Goal: Task Accomplishment & Management: Complete application form

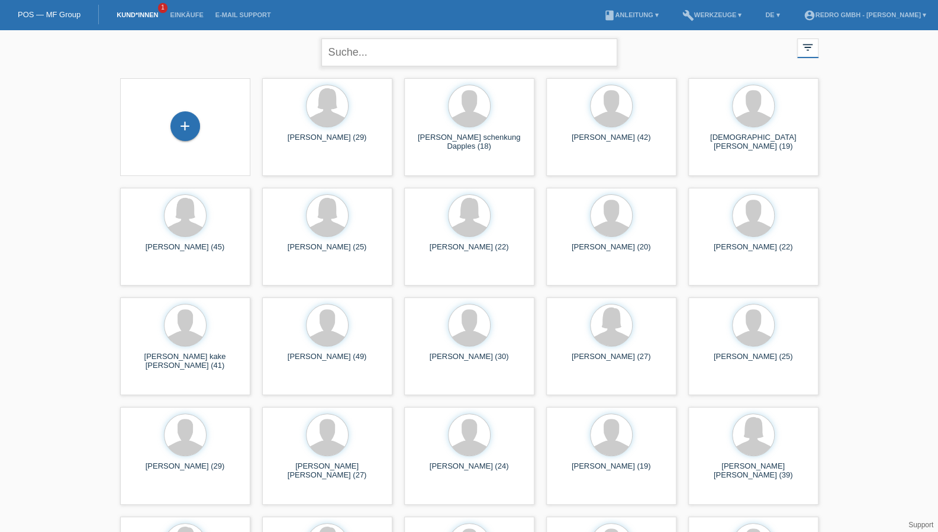
click at [348, 45] on input "text" at bounding box center [469, 52] width 296 height 28
type input "kushtrim zeqiri"
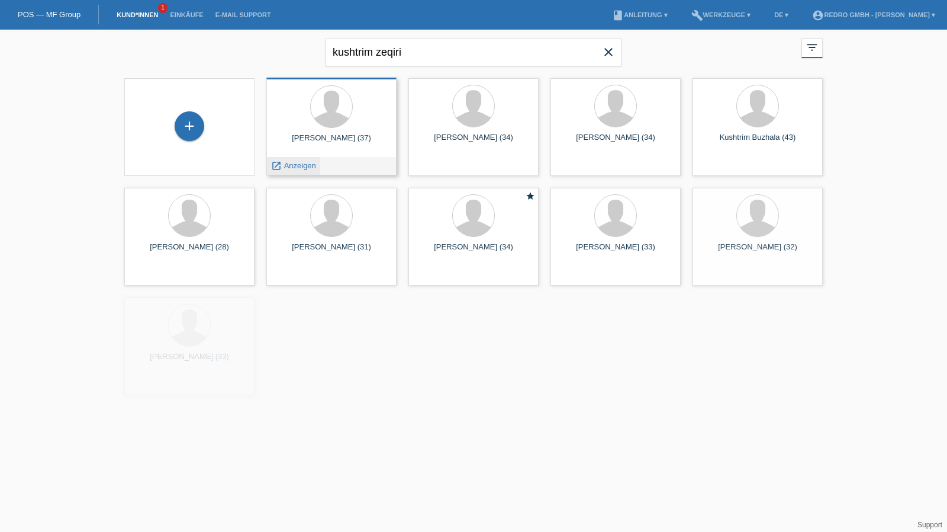
click at [285, 163] on span "Anzeigen" at bounding box center [300, 165] width 32 height 9
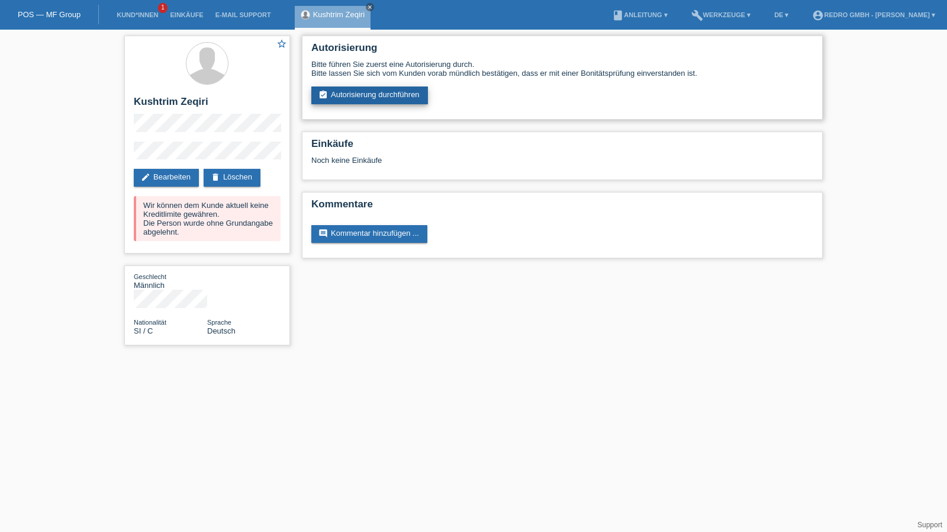
click at [373, 93] on link "assignment_turned_in Autorisierung durchführen" at bounding box center [369, 95] width 117 height 18
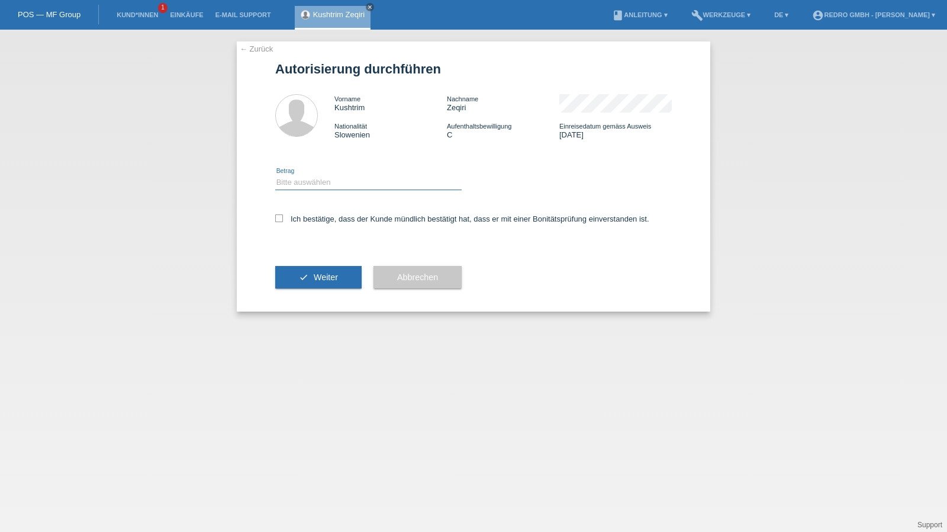
click at [298, 185] on select "Bitte auswählen CHF 1.00 - CHF 499.00 CHF 500.00 - CHF 1'999.00 CHF 2'000.00 - …" at bounding box center [368, 182] width 186 height 14
select select "1"
click at [275, 175] on select "Bitte auswählen CHF 1.00 - CHF 499.00 CHF 500.00 - CHF 1'999.00 CHF 2'000.00 - …" at bounding box center [368, 182] width 186 height 14
click at [301, 223] on label "Ich bestätige, dass der Kunde mündlich bestätigt hat, dass er mit einer Bonität…" at bounding box center [462, 218] width 374 height 9
click at [283, 222] on input "Ich bestätige, dass der Kunde mündlich bestätigt hat, dass er mit einer Bonität…" at bounding box center [279, 218] width 8 height 8
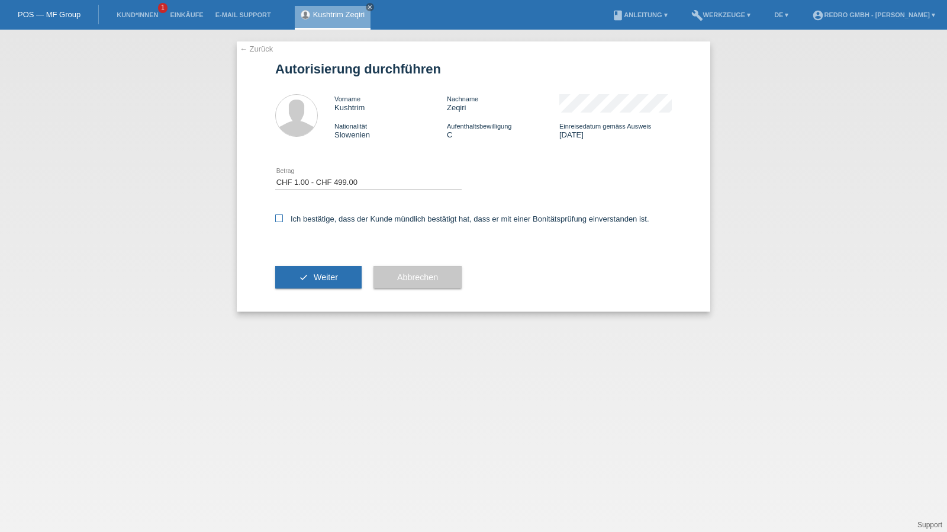
checkbox input "true"
click at [302, 276] on button "check Weiter" at bounding box center [318, 277] width 86 height 22
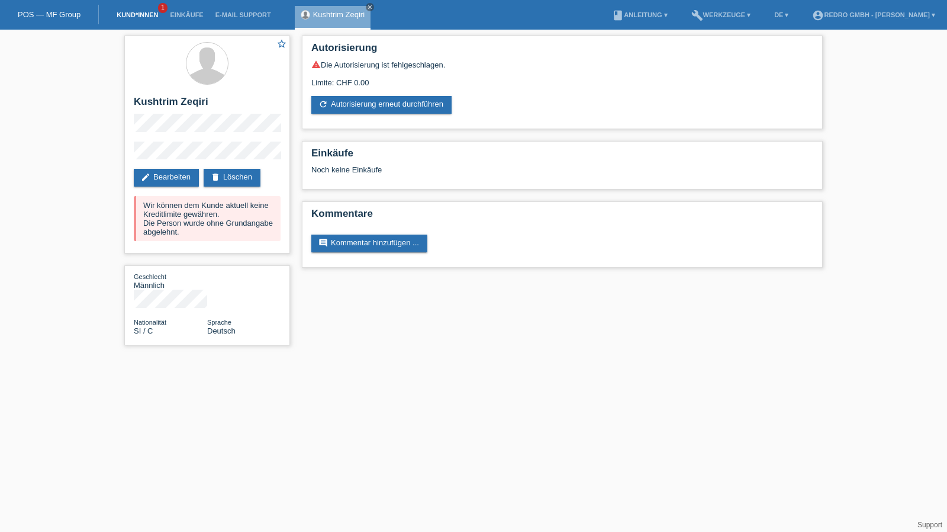
click at [134, 15] on link "Kund*innen" at bounding box center [137, 14] width 53 height 7
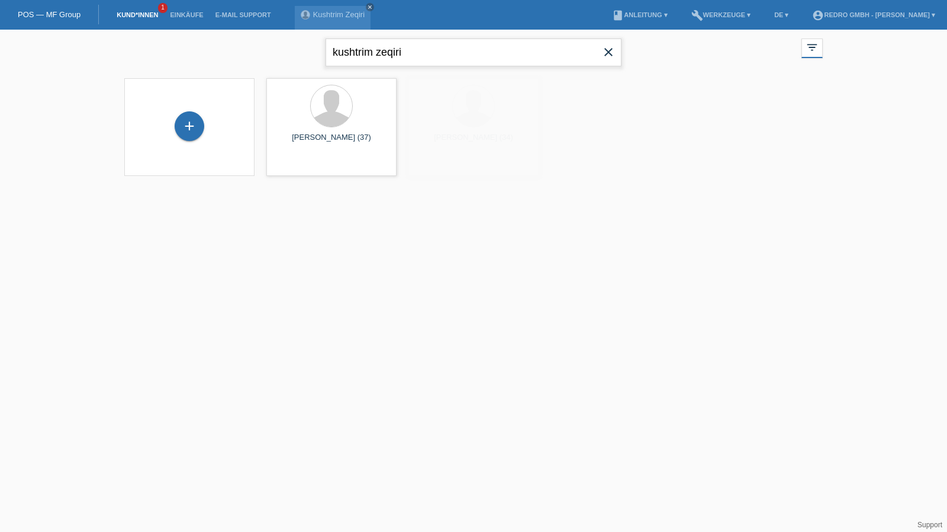
click at [421, 56] on input "kushtrim zeqiri" at bounding box center [474, 52] width 296 height 28
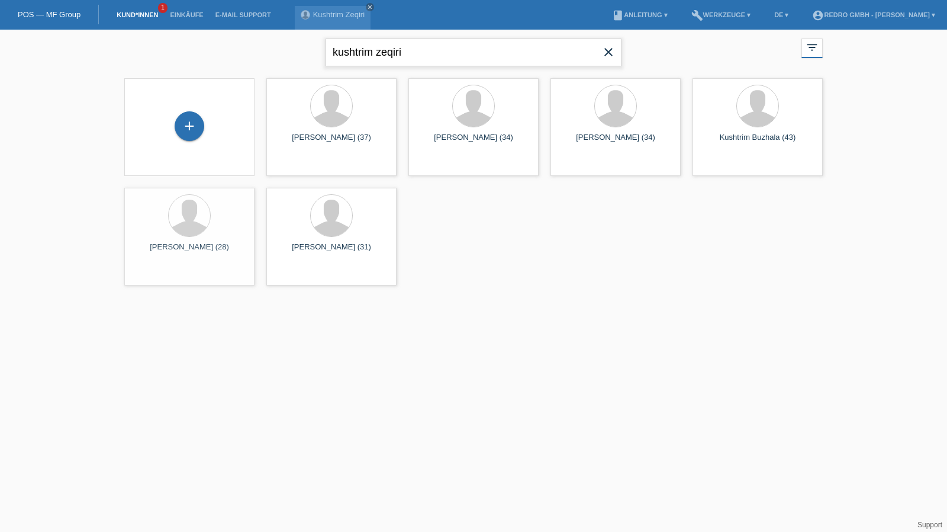
click at [421, 56] on input "kushtrim zeqiri" at bounding box center [474, 52] width 296 height 28
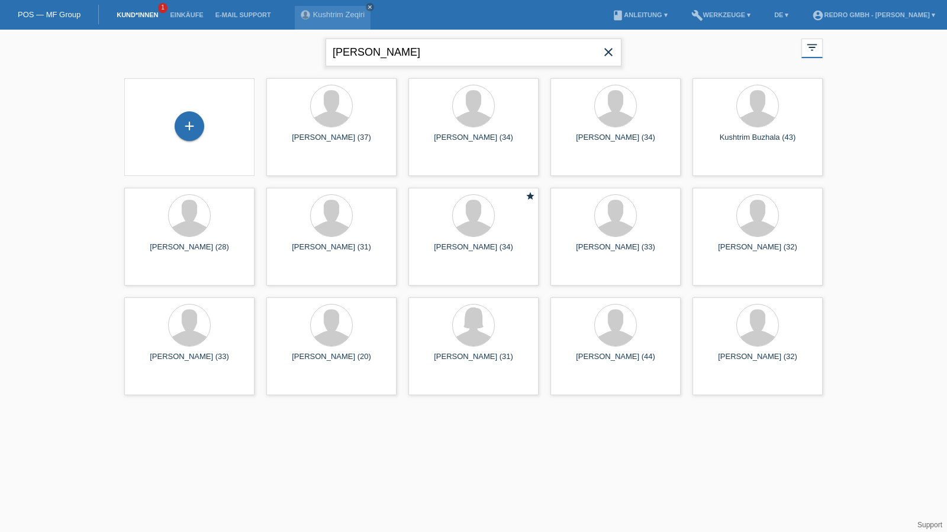
type input "[PERSON_NAME]"
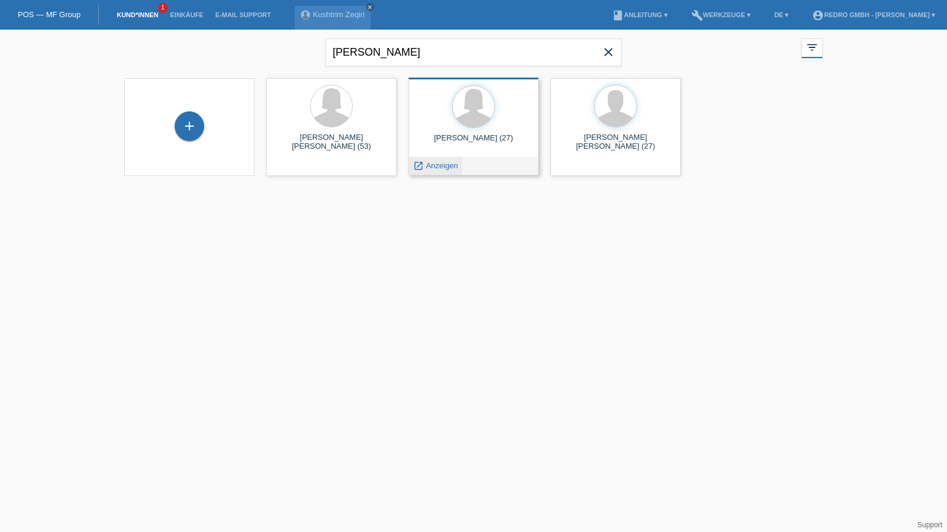
click at [443, 168] on span "Anzeigen" at bounding box center [442, 165] width 32 height 9
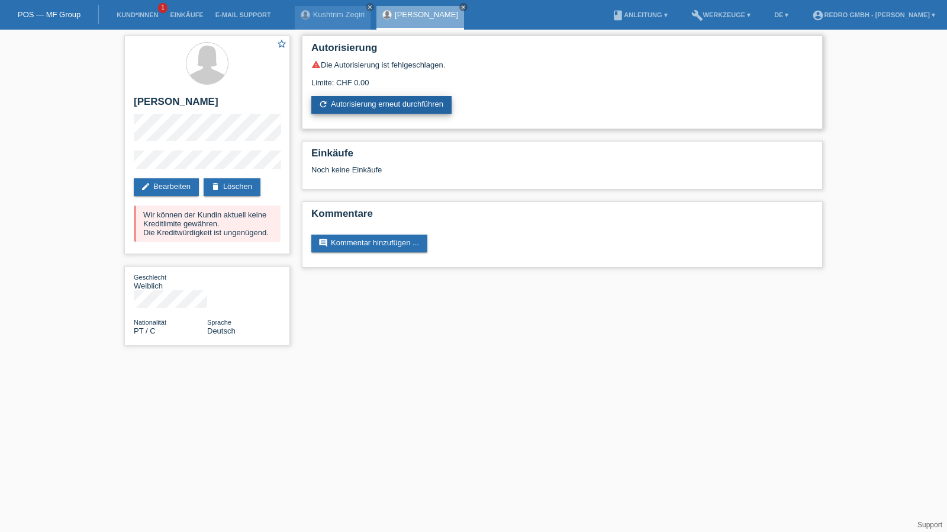
click at [387, 113] on link "refresh Autorisierung erneut durchführen" at bounding box center [381, 105] width 140 height 18
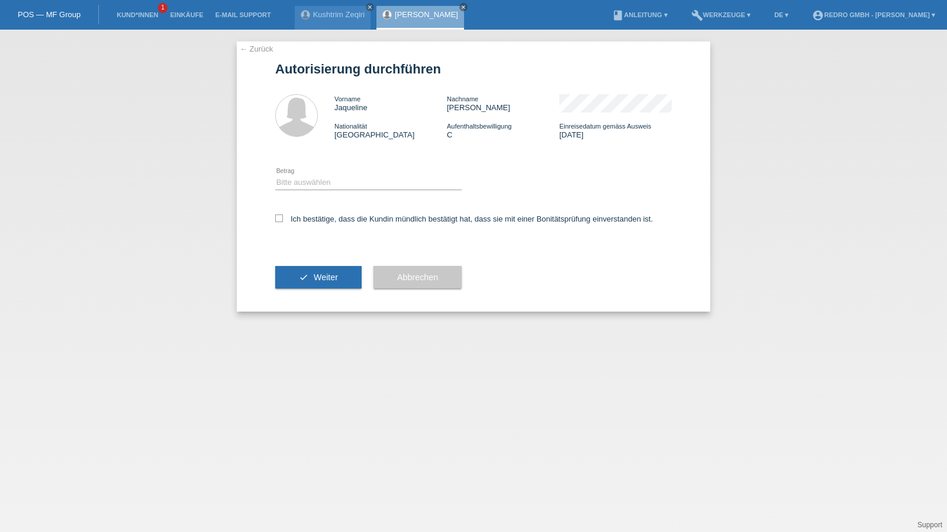
click at [331, 194] on div "Bitte auswählen CHF 1.00 - CHF 499.00 CHF 500.00 - CHF 1'999.00 CHF 2'000.00 - …" at bounding box center [368, 183] width 186 height 40
drag, startPoint x: 320, startPoint y: 179, endPoint x: 319, endPoint y: 186, distance: 7.1
click at [320, 179] on select "Bitte auswählen CHF 1.00 - CHF 499.00 CHF 500.00 - CHF 1'999.00 CHF 2'000.00 - …" at bounding box center [368, 182] width 186 height 14
select select "1"
click at [275, 175] on select "Bitte auswählen CHF 1.00 - CHF 499.00 CHF 500.00 - CHF 1'999.00 CHF 2'000.00 - …" at bounding box center [368, 182] width 186 height 14
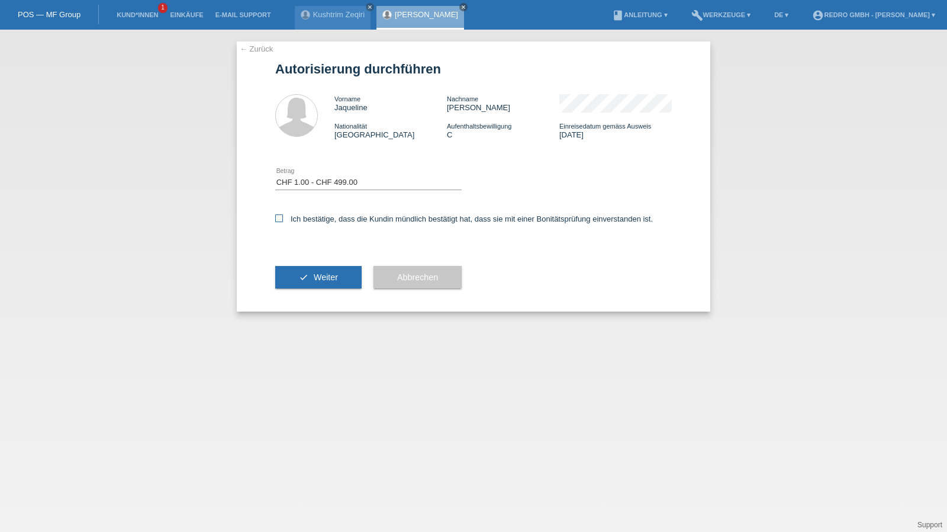
click at [311, 217] on label "Ich bestätige, dass die Kundin mündlich bestätigt hat, dass sie mit einer Bonit…" at bounding box center [464, 218] width 378 height 9
click at [283, 217] on input "Ich bestätige, dass die Kundin mündlich bestätigt hat, dass sie mit einer Bonit…" at bounding box center [279, 218] width 8 height 8
checkbox input "true"
click at [305, 279] on button "check Weiter" at bounding box center [318, 277] width 86 height 22
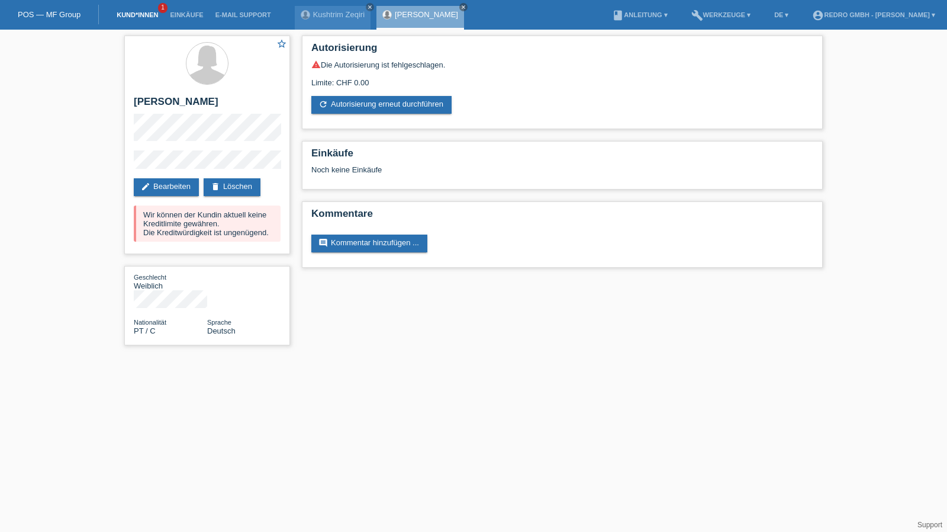
click at [120, 12] on link "Kund*innen" at bounding box center [137, 14] width 53 height 7
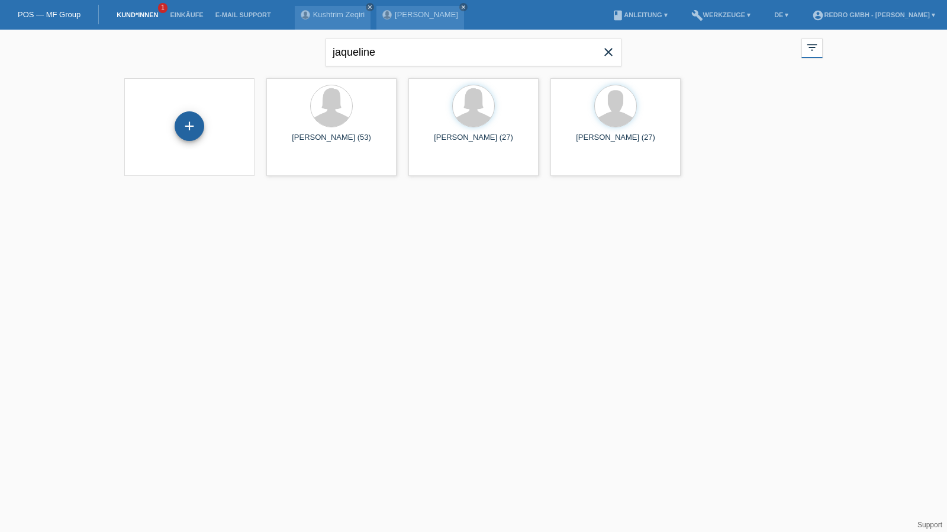
click at [192, 128] on div "+" at bounding box center [189, 126] width 28 height 20
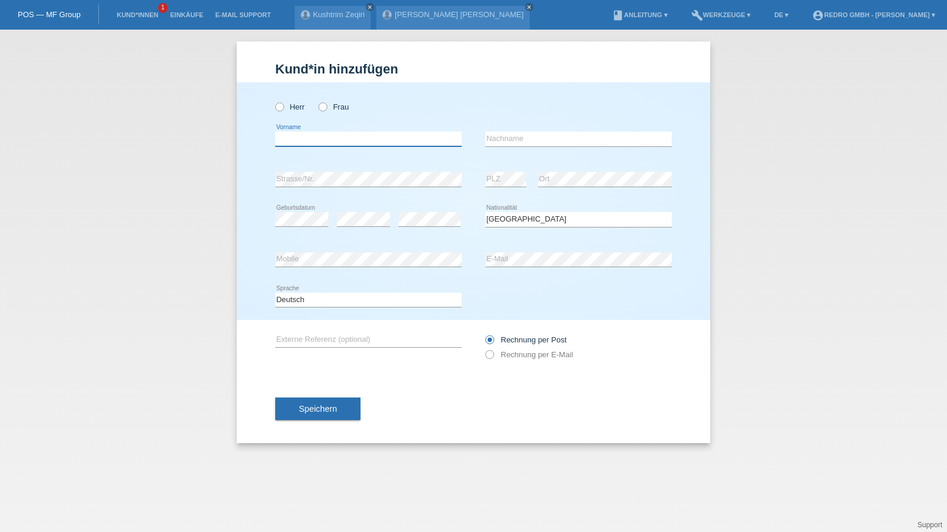
click at [356, 137] on input "text" at bounding box center [368, 138] width 186 height 15
type input "Blerondina"
type input "Blakaj"
click at [572, 223] on select "Bitte auswählen... Schweiz Deutschland Liechtenstein Österreich ------------ Af…" at bounding box center [578, 219] width 186 height 14
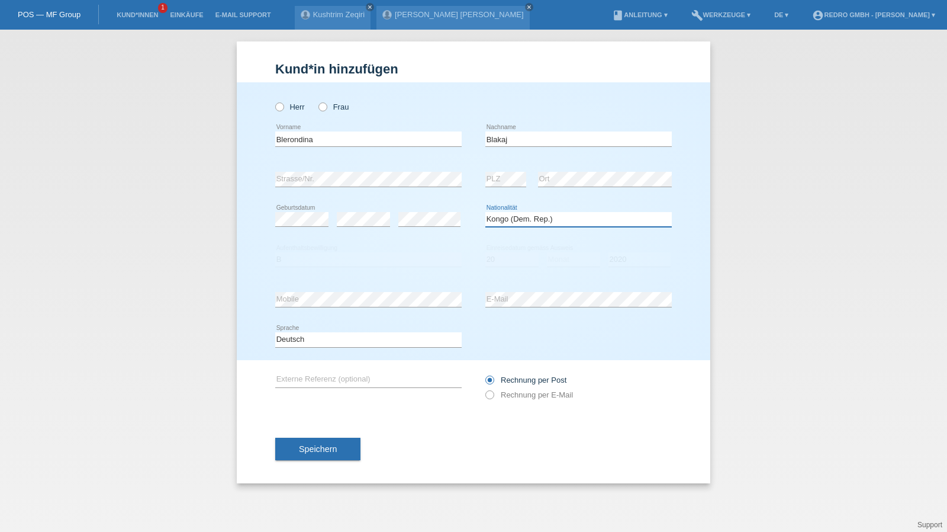
select select "XK"
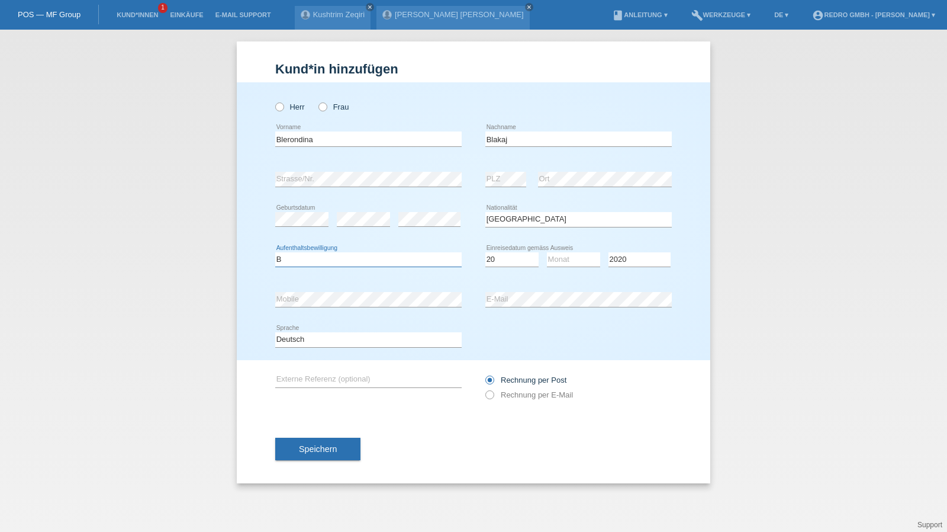
select select "B"
click at [496, 261] on select "Tag 01 02 03 04 05 06 07 08 09 10 11" at bounding box center [511, 259] width 53 height 14
select select "01"
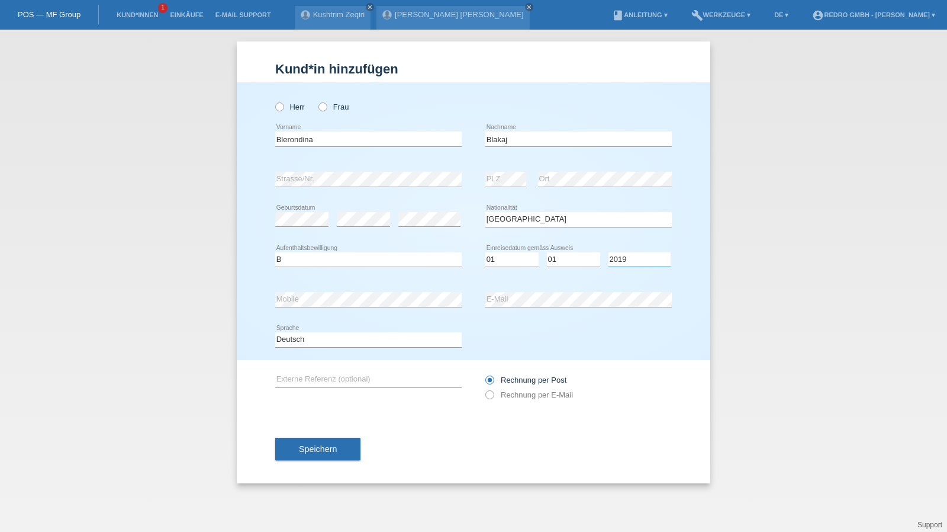
select select "2017"
click at [363, 334] on select "Deutsch Français Italiano English" at bounding box center [368, 339] width 186 height 14
select select "fr"
click at [275, 332] on select "Deutsch Français Italiano English" at bounding box center [368, 339] width 186 height 14
click at [311, 452] on span "Speichern" at bounding box center [318, 448] width 38 height 9
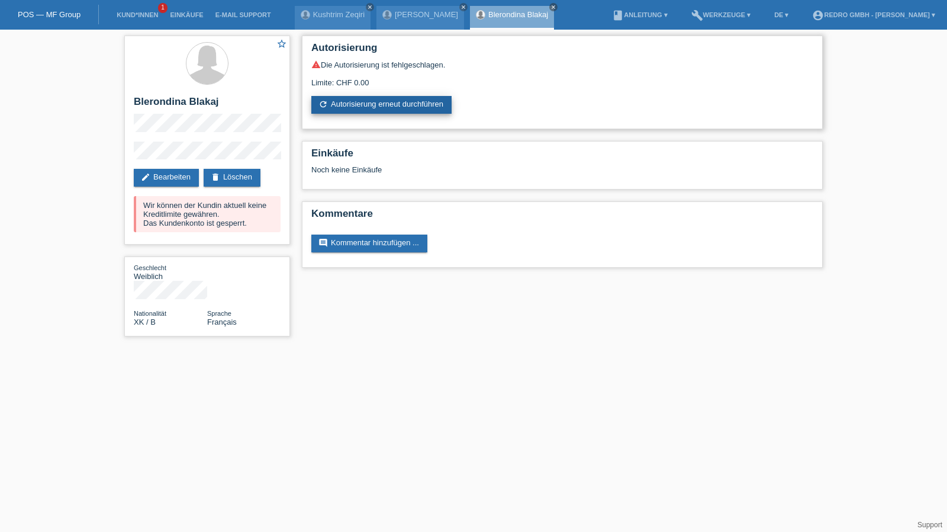
click at [409, 111] on link "refresh Autorisierung erneut durchführen" at bounding box center [381, 105] width 140 height 18
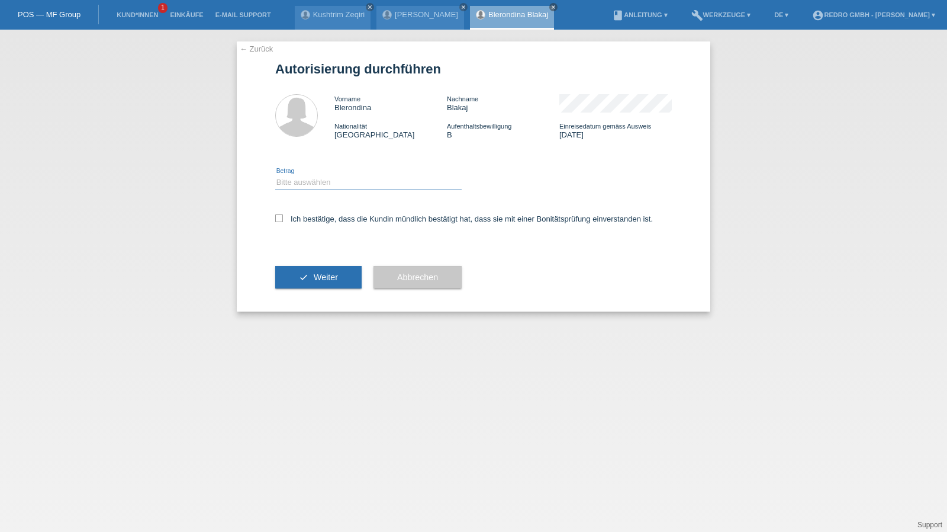
drag, startPoint x: 338, startPoint y: 179, endPoint x: 332, endPoint y: 188, distance: 10.7
click at [338, 179] on select "Bitte auswählen CHF 1.00 - CHF 499.00 CHF 500.00 - CHF 1'999.00 CHF 2'000.00 - …" at bounding box center [368, 182] width 186 height 14
select select "1"
click at [275, 175] on select "Bitte auswählen CHF 1.00 - CHF 499.00 CHF 500.00 - CHF 1'999.00 CHF 2'000.00 - …" at bounding box center [368, 182] width 186 height 14
click at [306, 216] on label "Ich bestätige, dass die Kundin mündlich bestätigt hat, dass sie mit einer Bonit…" at bounding box center [464, 218] width 378 height 9
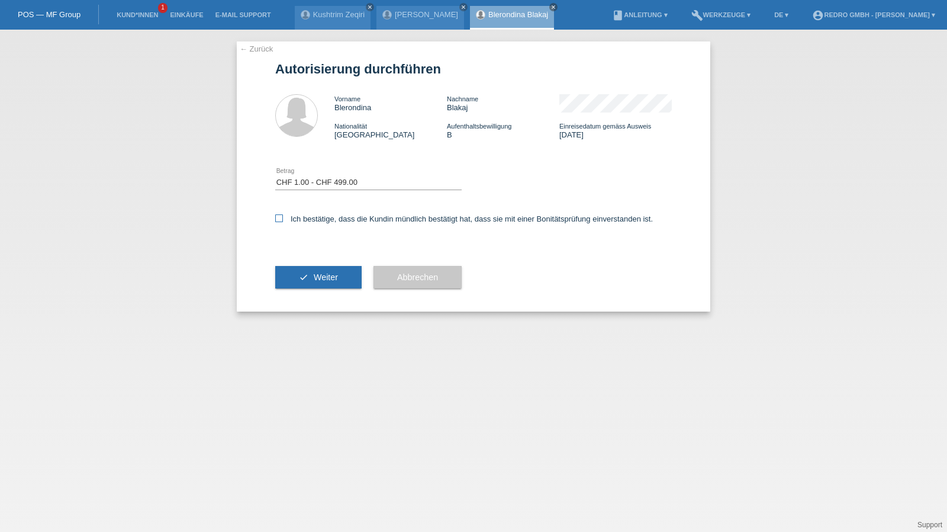
click at [283, 216] on input "Ich bestätige, dass die Kundin mündlich bestätigt hat, dass sie mit einer Bonit…" at bounding box center [279, 218] width 8 height 8
checkbox input "true"
click at [291, 268] on button "check Weiter" at bounding box center [318, 277] width 86 height 22
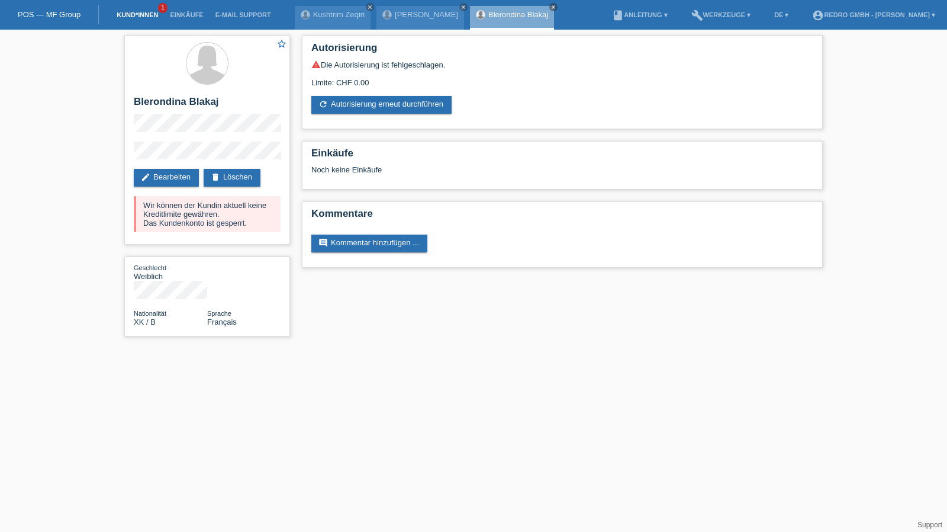
click at [128, 12] on link "Kund*innen" at bounding box center [137, 14] width 53 height 7
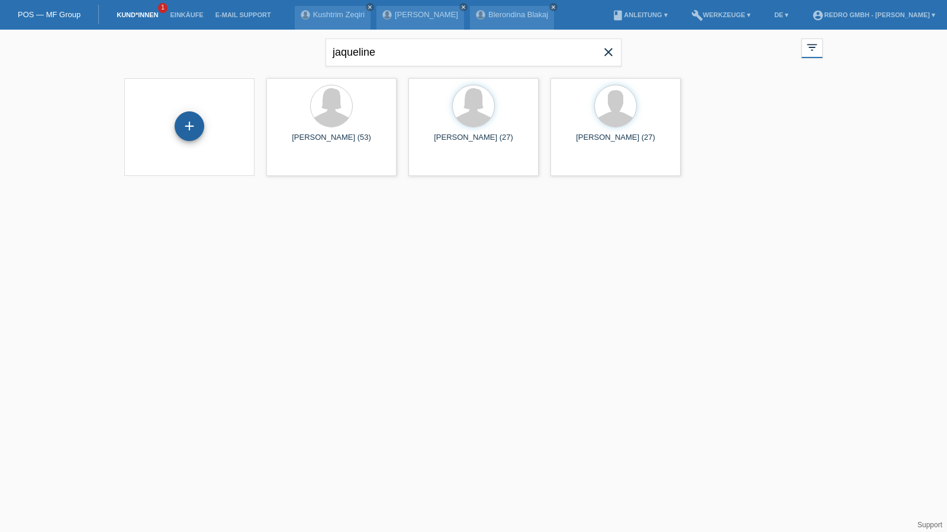
click at [189, 132] on div "+" at bounding box center [190, 126] width 30 height 30
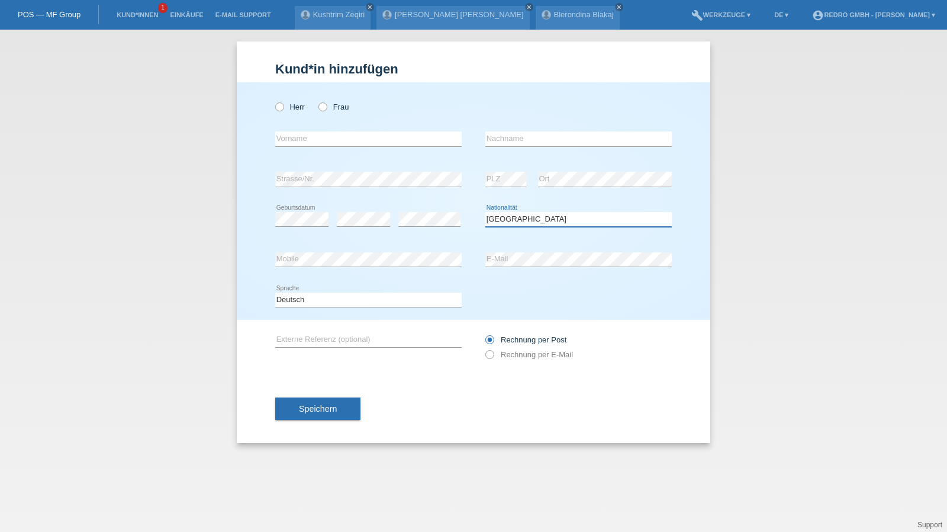
click at [507, 221] on select "Bitte auswählen... [GEOGRAPHIC_DATA] [GEOGRAPHIC_DATA] [GEOGRAPHIC_DATA] [GEOGR…" at bounding box center [578, 219] width 186 height 14
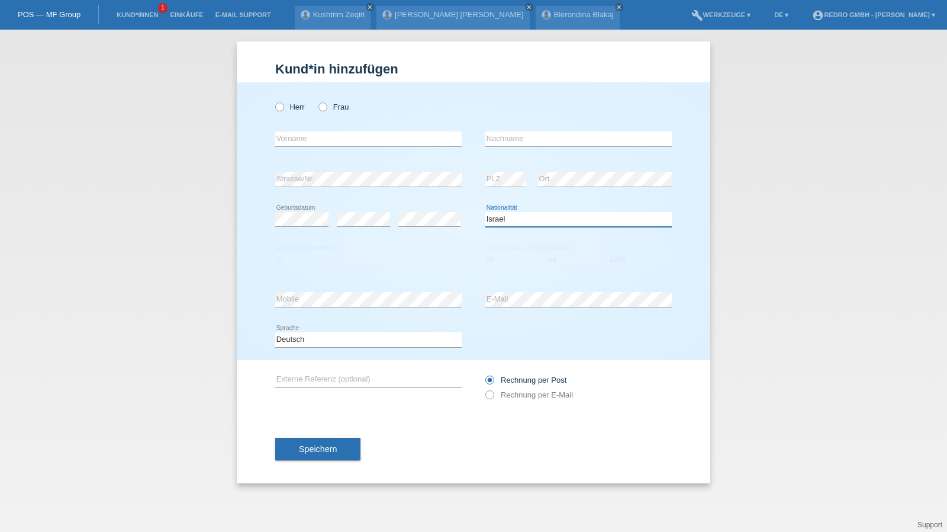
select select "IT"
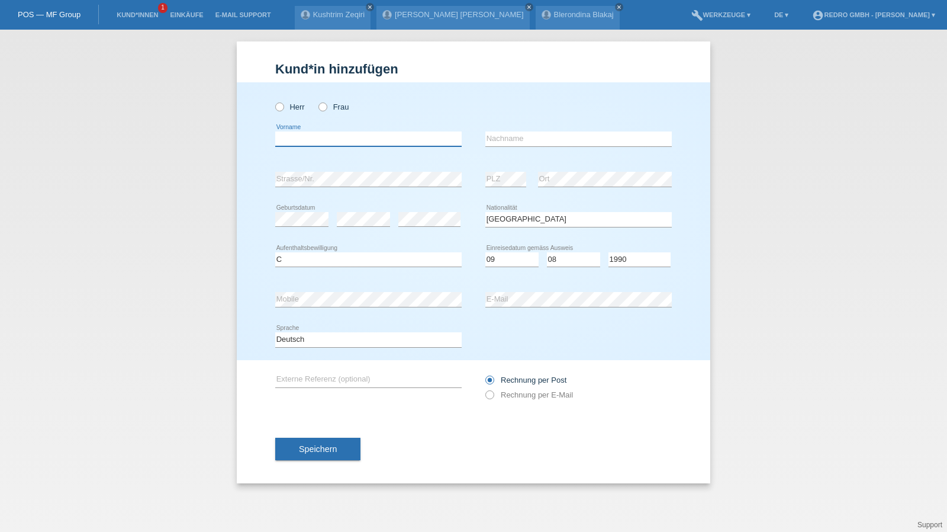
click at [362, 137] on input "text" at bounding box center [368, 138] width 186 height 15
type input "[PERSON_NAME]"
type input "Germana"
select select "C"
click at [305, 437] on button "Speichern" at bounding box center [317, 448] width 85 height 22
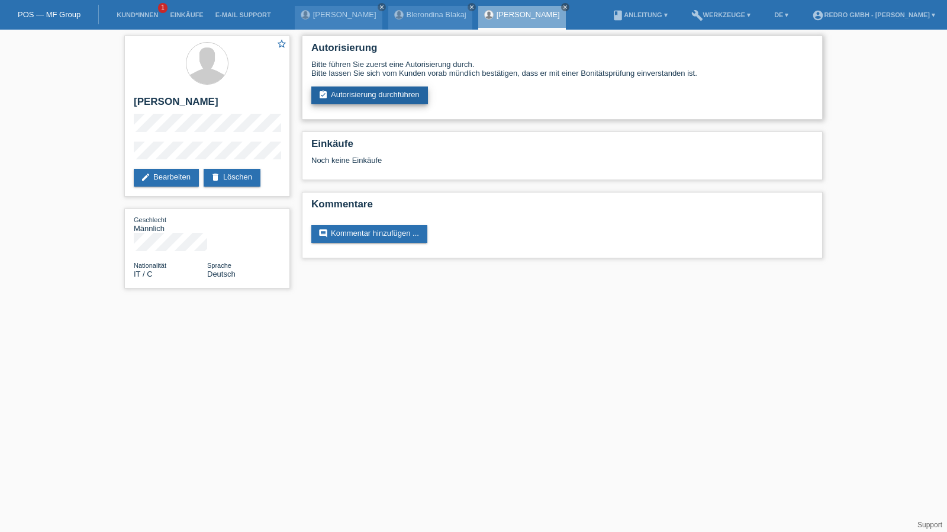
click at [414, 87] on link "assignment_turned_in Autorisierung durchführen" at bounding box center [369, 95] width 117 height 18
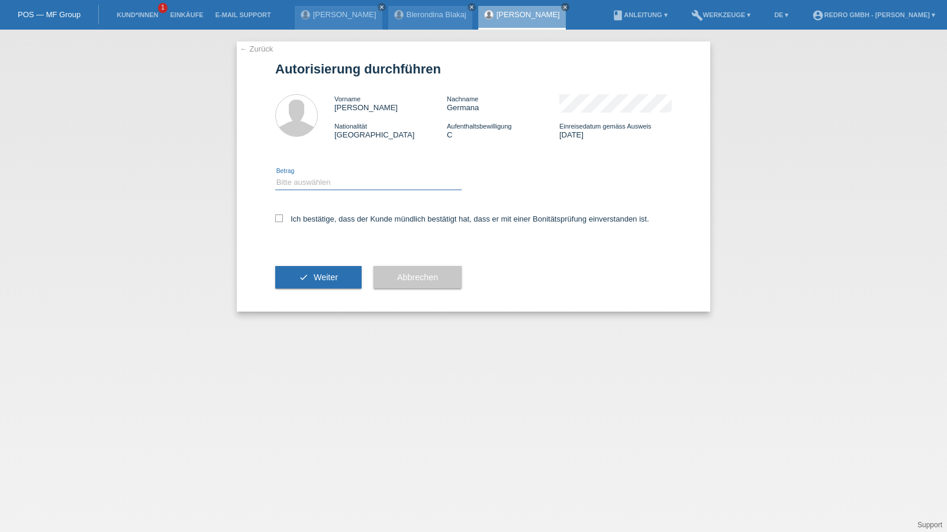
drag, startPoint x: 318, startPoint y: 182, endPoint x: 316, endPoint y: 189, distance: 8.1
click at [318, 182] on select "Bitte auswählen CHF 1.00 - CHF 499.00 CHF 500.00 - CHF 1'999.00 CHF 2'000.00 - …" at bounding box center [368, 182] width 186 height 14
select select "1"
click at [275, 175] on select "Bitte auswählen CHF 1.00 - CHF 499.00 CHF 500.00 - CHF 1'999.00 CHF 2'000.00 - …" at bounding box center [368, 182] width 186 height 14
click at [307, 220] on label "Ich bestätige, dass der Kunde mündlich bestätigt hat, dass er mit einer Bonität…" at bounding box center [462, 218] width 374 height 9
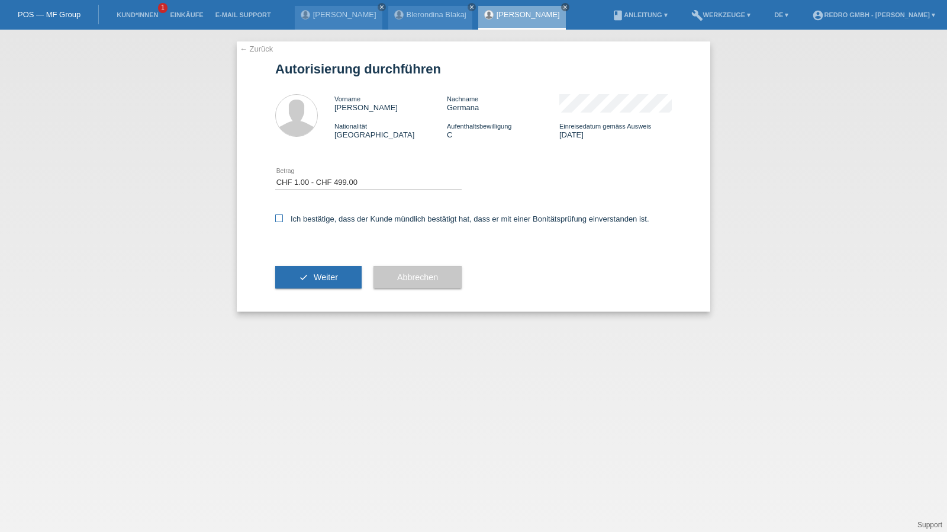
click at [283, 220] on input "Ich bestätige, dass der Kunde mündlich bestätigt hat, dass er mit einer Bonität…" at bounding box center [279, 218] width 8 height 8
checkbox input "true"
click at [308, 286] on button "check Weiter" at bounding box center [318, 277] width 86 height 22
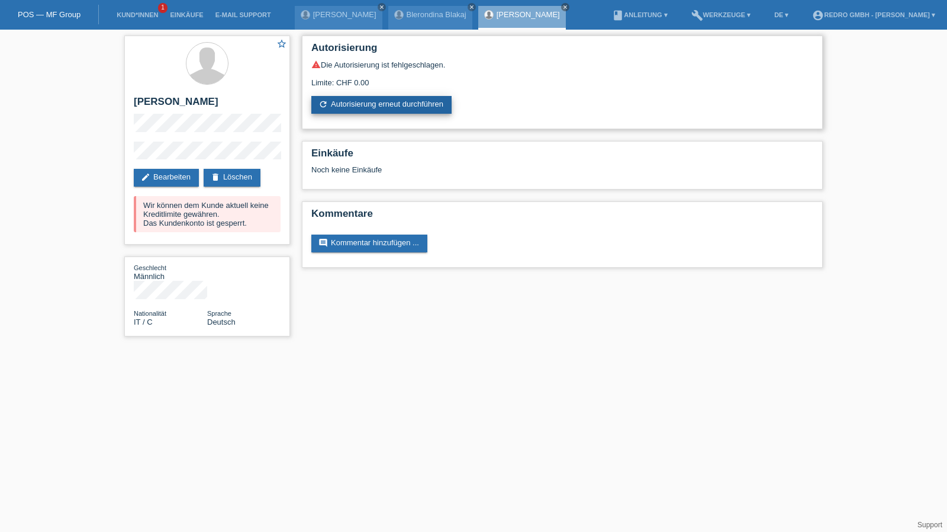
click at [356, 113] on link "refresh Autorisierung erneut durchführen" at bounding box center [381, 105] width 140 height 18
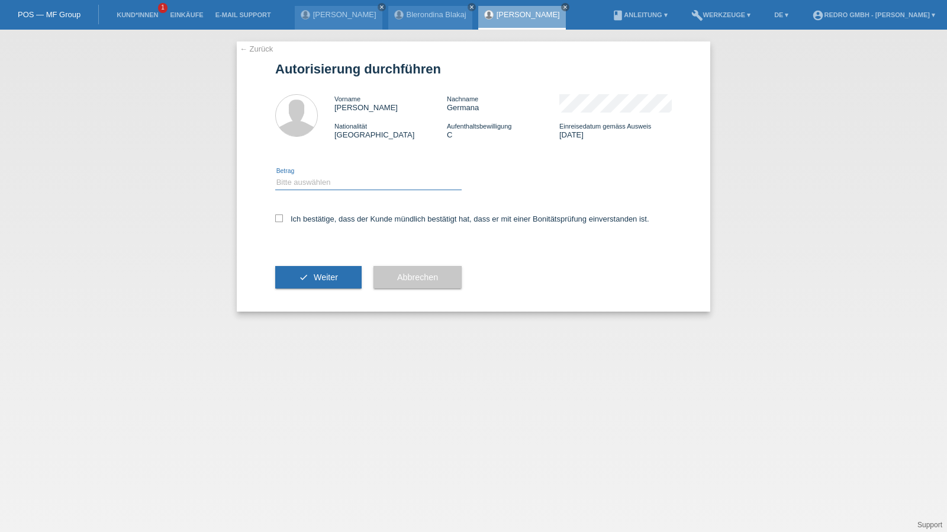
click at [344, 189] on select "Bitte auswählen CHF 1.00 - CHF 499.00 CHF 500.00 - CHF 1'999.00 CHF 2'000.00 - …" at bounding box center [368, 182] width 186 height 14
select select "1"
click at [275, 175] on select "Bitte auswählen CHF 1.00 - CHF 499.00 CHF 500.00 - CHF 1'999.00 CHF 2'000.00 - …" at bounding box center [368, 182] width 186 height 14
click at [320, 221] on label "Ich bestätige, dass der Kunde mündlich bestätigt hat, dass er mit einer Bonität…" at bounding box center [462, 218] width 374 height 9
click at [283, 221] on input "Ich bestätige, dass der Kunde mündlich bestätigt hat, dass er mit einer Bonität…" at bounding box center [279, 218] width 8 height 8
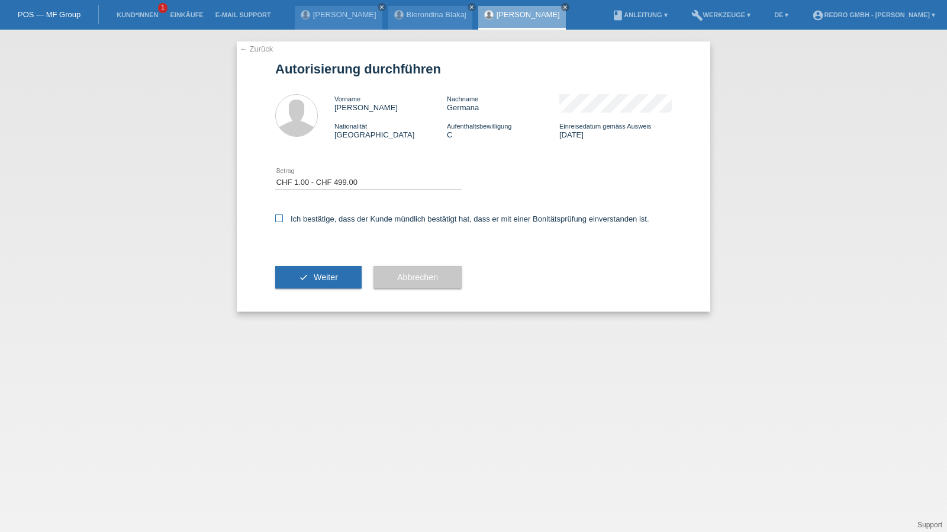
checkbox input "true"
click at [315, 272] on button "check Weiter" at bounding box center [318, 277] width 86 height 22
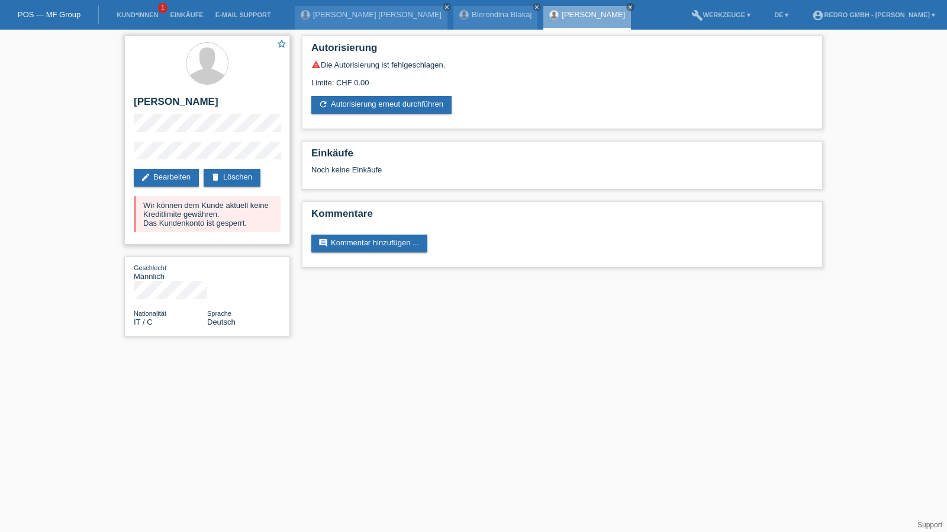
click at [235, 106] on h2 "[PERSON_NAME]" at bounding box center [207, 105] width 147 height 18
copy h2 "Germana"
click at [212, 106] on h2 "[PERSON_NAME]" at bounding box center [207, 105] width 147 height 18
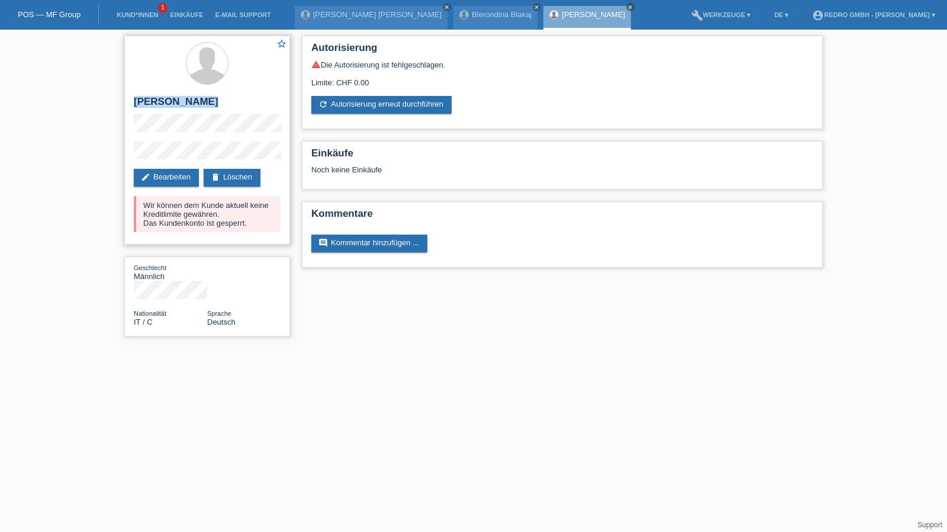
click at [212, 106] on h2 "[PERSON_NAME]" at bounding box center [207, 105] width 147 height 18
copy div "[PERSON_NAME]"
click at [112, 159] on div "star_border Pierpaolo Filippo Germana edit Bearbeiten delete Löschen Wir können…" at bounding box center [473, 189] width 947 height 318
click at [143, 11] on link "Kund*innen" at bounding box center [137, 14] width 53 height 7
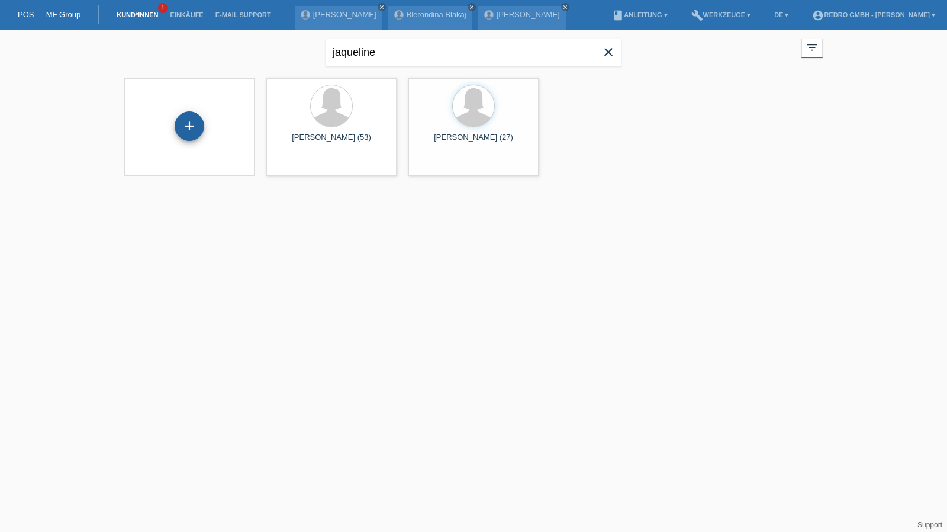
click at [177, 126] on div "+" at bounding box center [189, 126] width 28 height 20
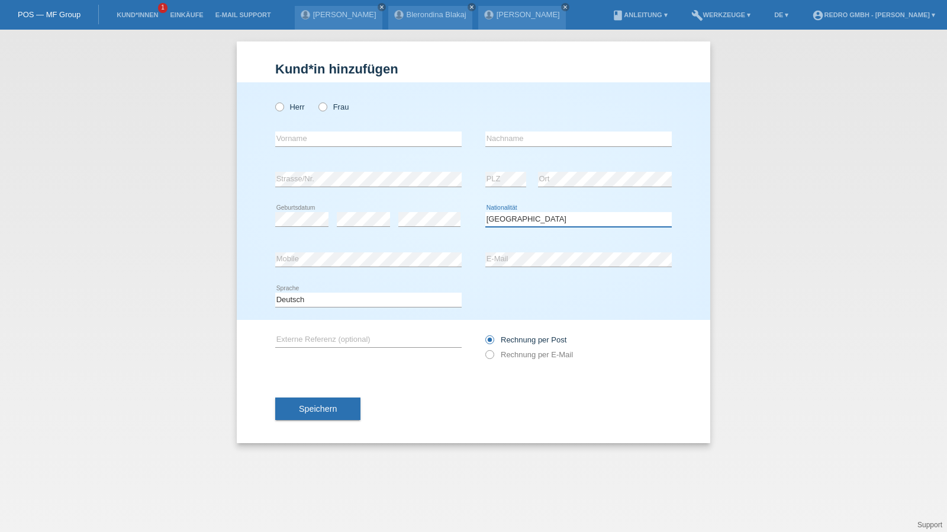
click at [560, 222] on select "Bitte auswählen... [GEOGRAPHIC_DATA] [GEOGRAPHIC_DATA] [GEOGRAPHIC_DATA] [GEOGR…" at bounding box center [578, 219] width 186 height 14
select select "LK"
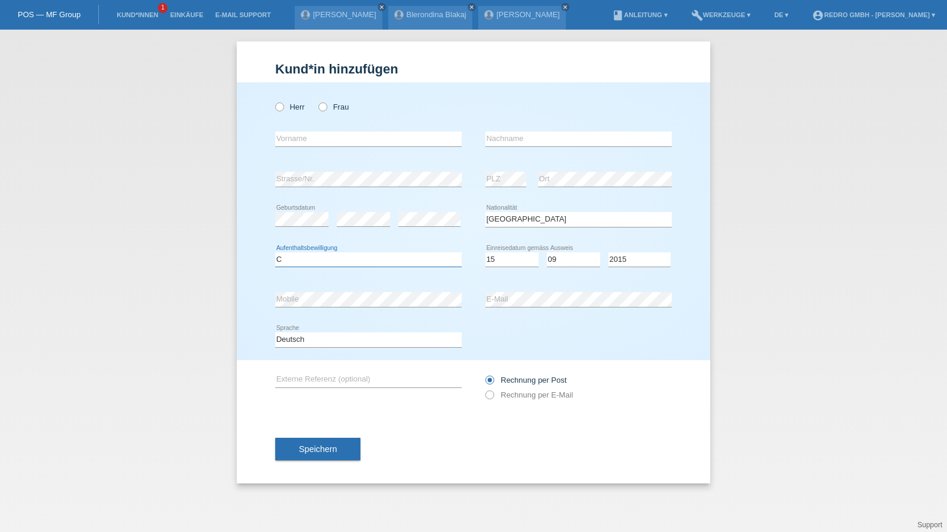
select select "C"
select select "17"
click at [310, 146] on input "text" at bounding box center [368, 138] width 186 height 15
type input "Vinuja"
type input "Kuneswaran"
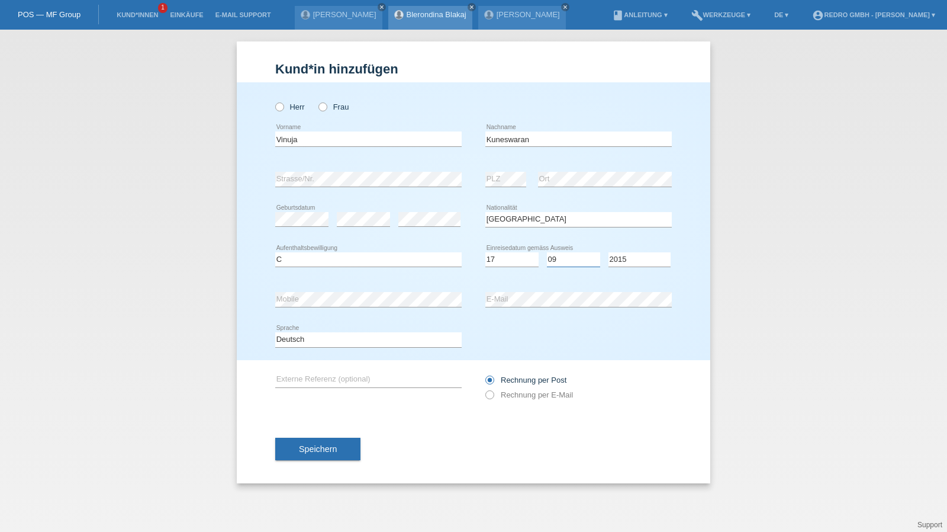
select select "09"
select select "2015"
click at [347, 441] on button "Speichern" at bounding box center [317, 448] width 85 height 22
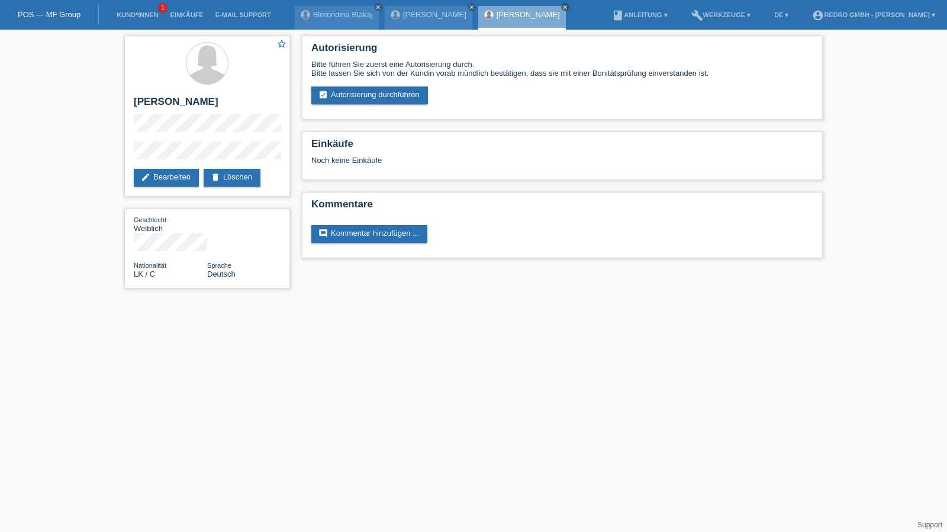
drag, startPoint x: 416, startPoint y: 100, endPoint x: 396, endPoint y: 122, distance: 29.7
click at [416, 100] on link "assignment_turned_in Autorisierung durchführen" at bounding box center [369, 95] width 117 height 18
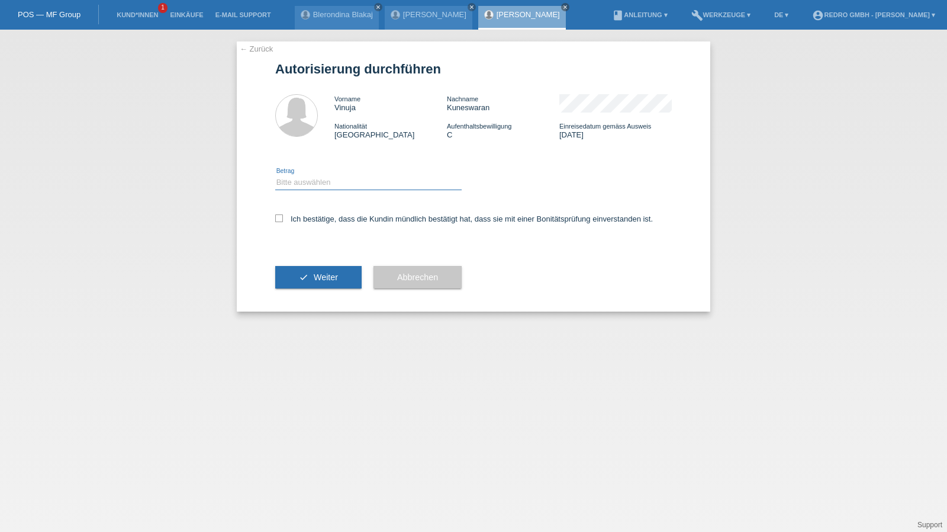
click at [339, 179] on select "Bitte auswählen CHF 1.00 - CHF 499.00 CHF 500.00 - CHF 1'999.00 CHF 2'000.00 - …" at bounding box center [368, 182] width 186 height 14
select select "1"
click at [275, 175] on select "Bitte auswählen CHF 1.00 - CHF 499.00 CHF 500.00 - CHF 1'999.00 CHF 2'000.00 - …" at bounding box center [368, 182] width 186 height 14
click at [313, 224] on div "Ich bestätige, dass die Kundin mündlich bestätigt hat, dass sie mit einer Bonit…" at bounding box center [473, 222] width 397 height 40
click at [318, 226] on div "Ich bestätige, dass die Kundin mündlich bestätigt hat, dass sie mit einer Bonit…" at bounding box center [473, 222] width 397 height 40
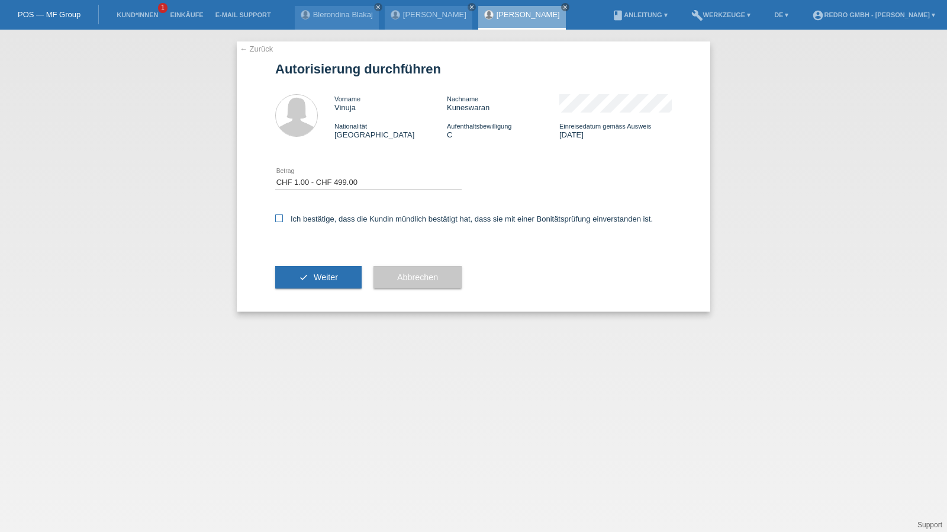
click at [324, 218] on label "Ich bestätige, dass die Kundin mündlich bestätigt hat, dass sie mit einer Bonit…" at bounding box center [464, 218] width 378 height 9
click at [283, 218] on input "Ich bestätige, dass die Kundin mündlich bestätigt hat, dass sie mit einer Bonit…" at bounding box center [279, 218] width 8 height 8
checkbox input "true"
click at [296, 282] on button "check Weiter" at bounding box center [318, 277] width 86 height 22
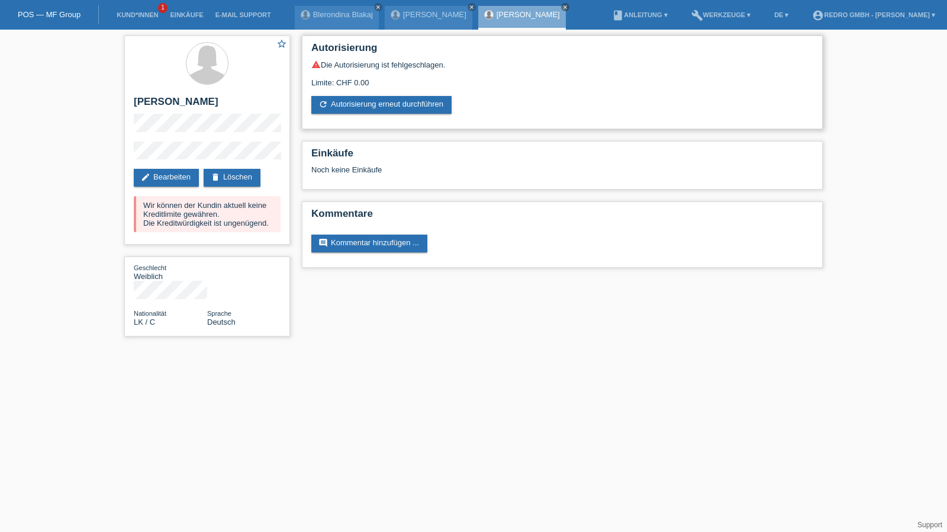
click at [374, 115] on div "Autorisierung warning Die Autorisierung ist fehlgeschlagen. Limite: CHF 0.00 re…" at bounding box center [562, 83] width 521 height 94
click at [377, 107] on link "refresh Autorisierung erneut durchführen" at bounding box center [381, 105] width 140 height 18
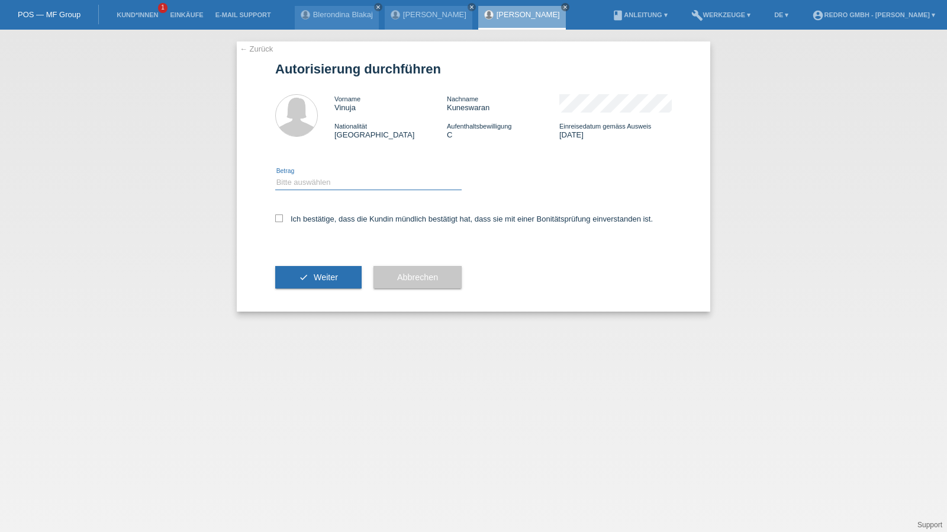
click at [309, 186] on select "Bitte auswählen CHF 1.00 - CHF 499.00 CHF 500.00 - CHF 1'999.00 CHF 2'000.00 - …" at bounding box center [368, 182] width 186 height 14
select select "1"
click at [275, 175] on select "Bitte auswählen CHF 1.00 - CHF 499.00 CHF 500.00 - CHF 1'999.00 CHF 2'000.00 - …" at bounding box center [368, 182] width 186 height 14
click at [299, 224] on div "Ich bestätige, dass die Kundin mündlich bestätigt hat, dass sie mit einer Bonit…" at bounding box center [473, 222] width 397 height 40
click at [299, 226] on div "Ich bestätige, dass die Kundin mündlich bestätigt hat, dass sie mit einer Bonit…" at bounding box center [473, 222] width 397 height 40
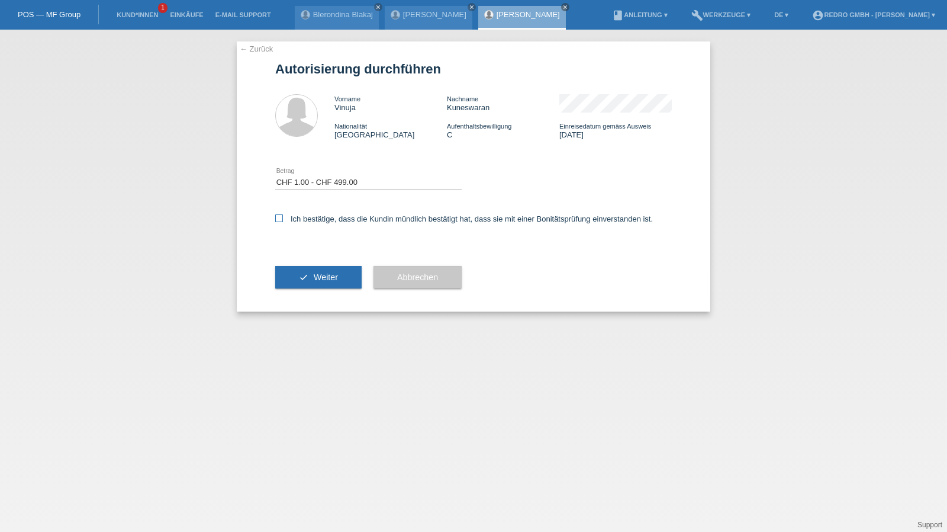
click at [304, 218] on label "Ich bestätige, dass die Kundin mündlich bestätigt hat, dass sie mit einer Bonit…" at bounding box center [464, 218] width 378 height 9
click at [283, 218] on input "Ich bestätige, dass die Kundin mündlich bestätigt hat, dass sie mit einer Bonit…" at bounding box center [279, 218] width 8 height 8
checkbox input "true"
click at [296, 275] on button "check Weiter" at bounding box center [318, 277] width 86 height 22
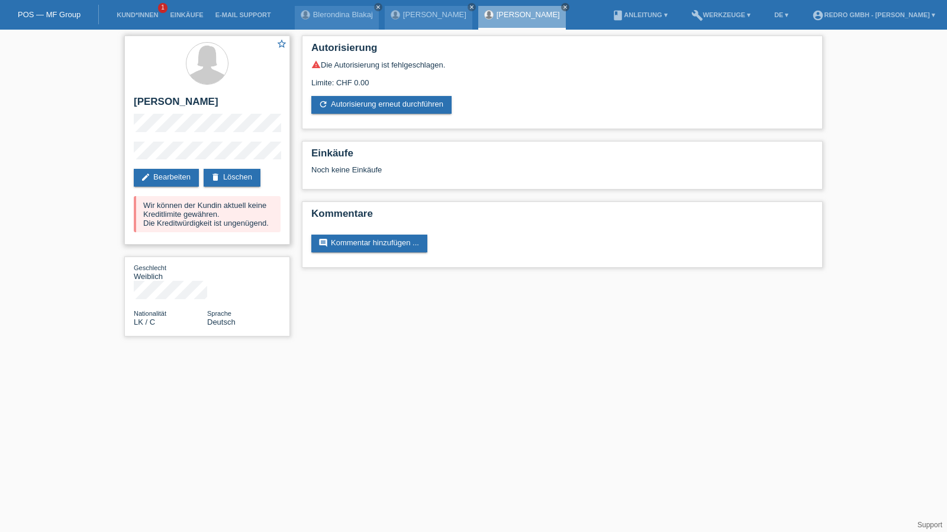
click at [183, 99] on h2 "[PERSON_NAME]" at bounding box center [207, 105] width 147 height 18
copy div "[PERSON_NAME]"
click at [134, 20] on li "Kund*innen 1" at bounding box center [137, 15] width 53 height 30
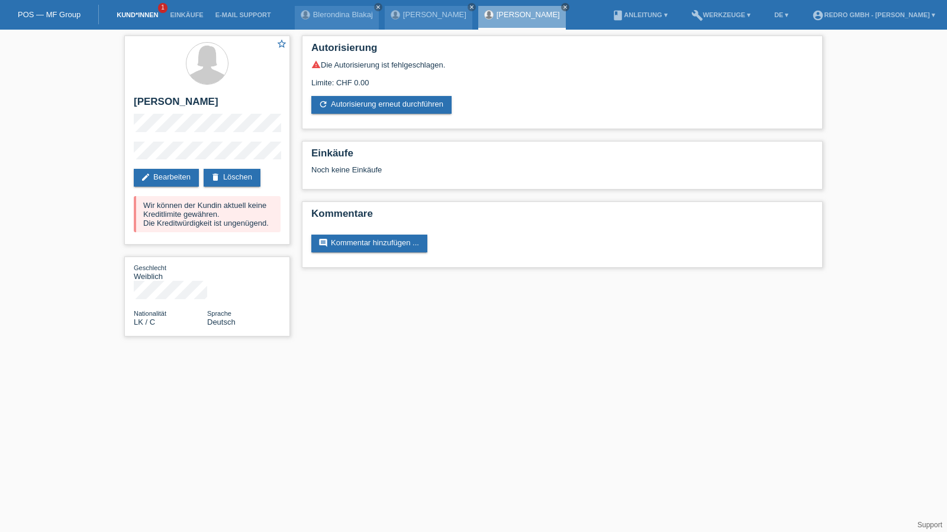
click at [134, 18] on link "Kund*innen" at bounding box center [137, 14] width 53 height 7
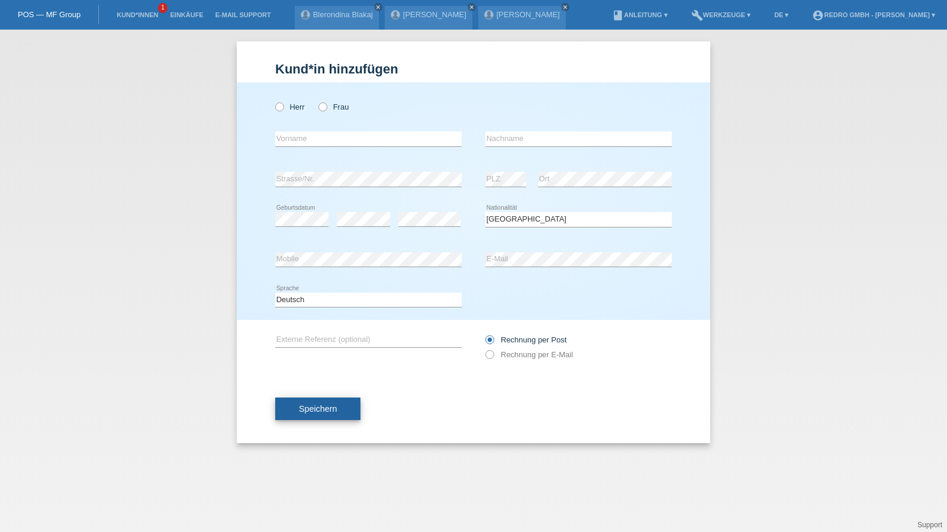
click at [297, 400] on button "Speichern" at bounding box center [317, 408] width 85 height 22
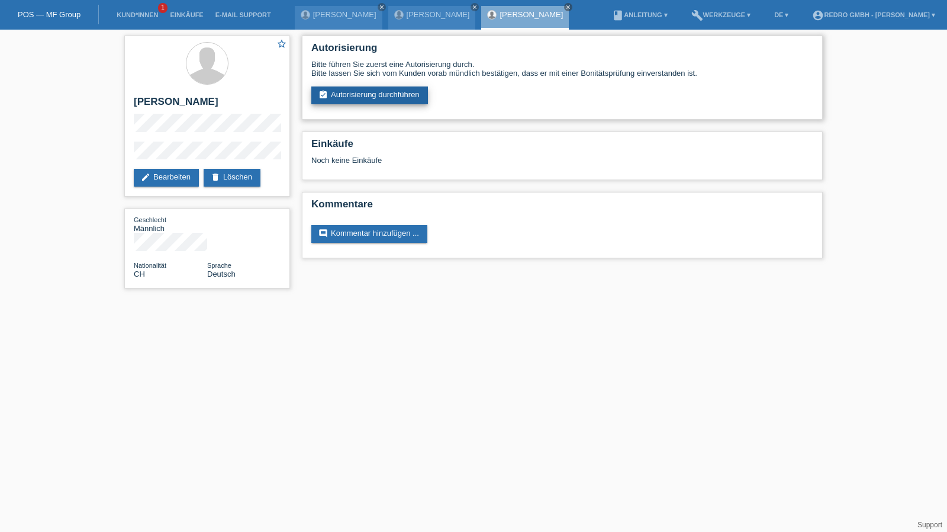
click at [343, 88] on link "assignment_turned_in Autorisierung durchführen" at bounding box center [369, 95] width 117 height 18
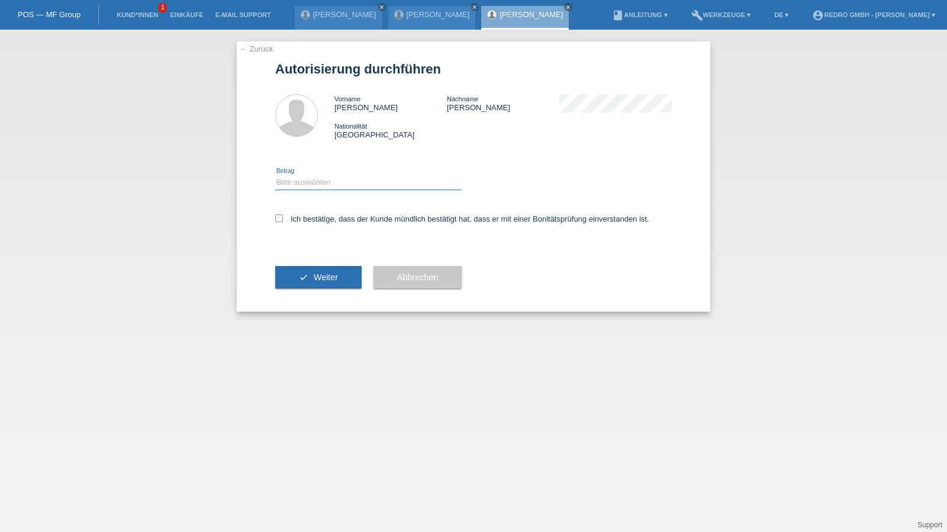
drag, startPoint x: 324, startPoint y: 181, endPoint x: 324, endPoint y: 188, distance: 7.1
click at [324, 181] on select "Bitte auswählen CHF 1.00 - CHF 499.00 CHF 500.00 - CHF 1'999.00 CHF 2'000.00 - …" at bounding box center [368, 182] width 186 height 14
select select "1"
click at [275, 175] on select "Bitte auswählen CHF 1.00 - CHF 499.00 CHF 500.00 - CHF 1'999.00 CHF 2'000.00 - …" at bounding box center [368, 182] width 186 height 14
click at [312, 216] on label "Ich bestätige, dass der Kunde mündlich bestätigt hat, dass er mit einer Bonität…" at bounding box center [462, 218] width 374 height 9
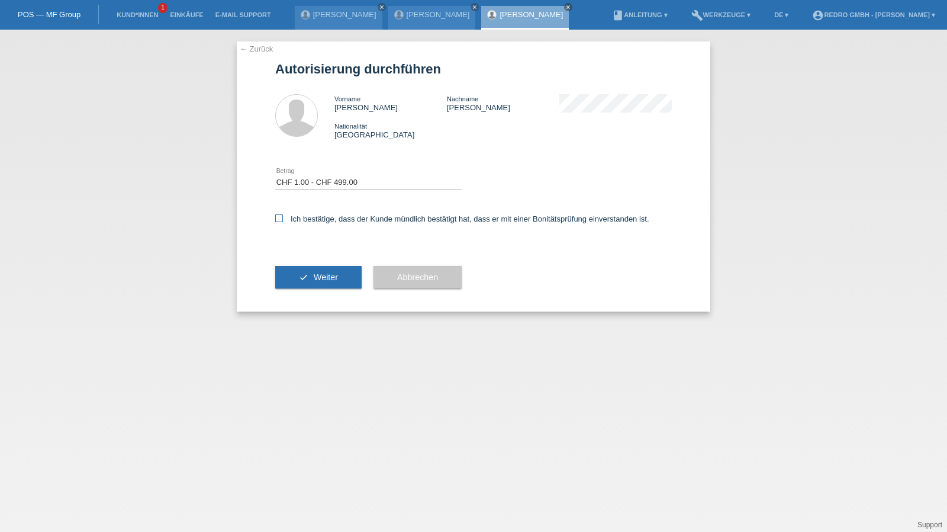
click at [283, 216] on input "Ich bestätige, dass der Kunde mündlich bestätigt hat, dass er mit einer Bonität…" at bounding box center [279, 218] width 8 height 8
checkbox input "true"
click at [308, 293] on div "check Weiter" at bounding box center [318, 277] width 86 height 69
click at [310, 276] on button "check Weiter" at bounding box center [318, 277] width 86 height 22
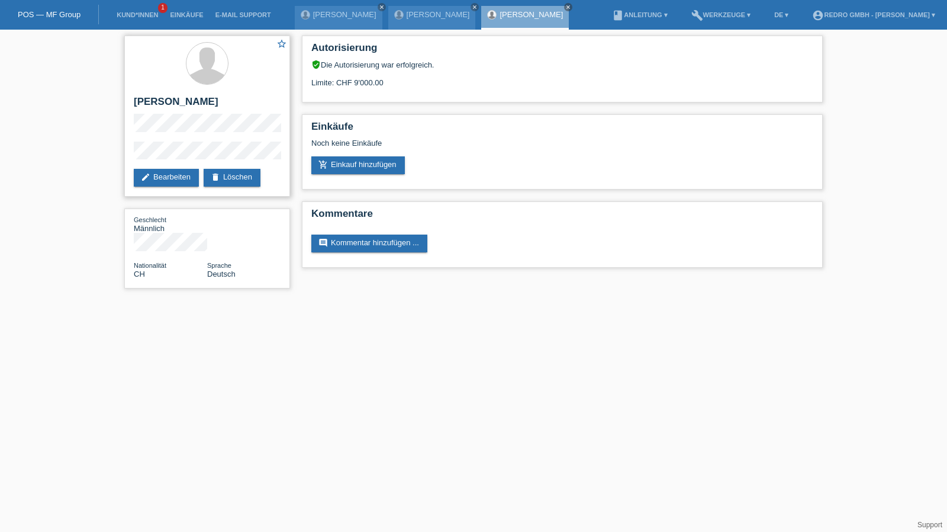
click at [192, 102] on h2 "[PERSON_NAME]" at bounding box center [207, 105] width 147 height 18
copy div "[PERSON_NAME]"
click at [117, 152] on div "star_border Philipp Schmid edit Bearbeiten delete Löschen Geschlecht Männlich N…" at bounding box center [473, 165] width 947 height 270
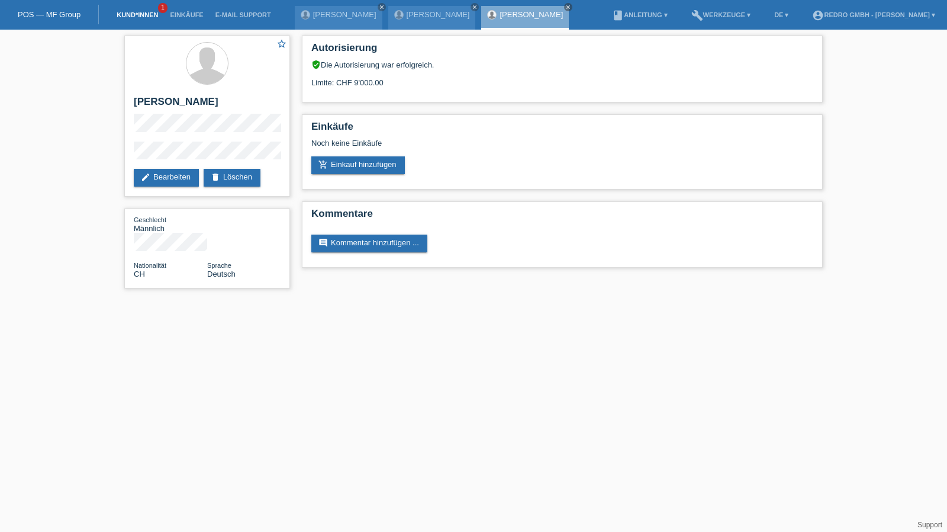
click at [141, 15] on link "Kund*innen" at bounding box center [137, 14] width 53 height 7
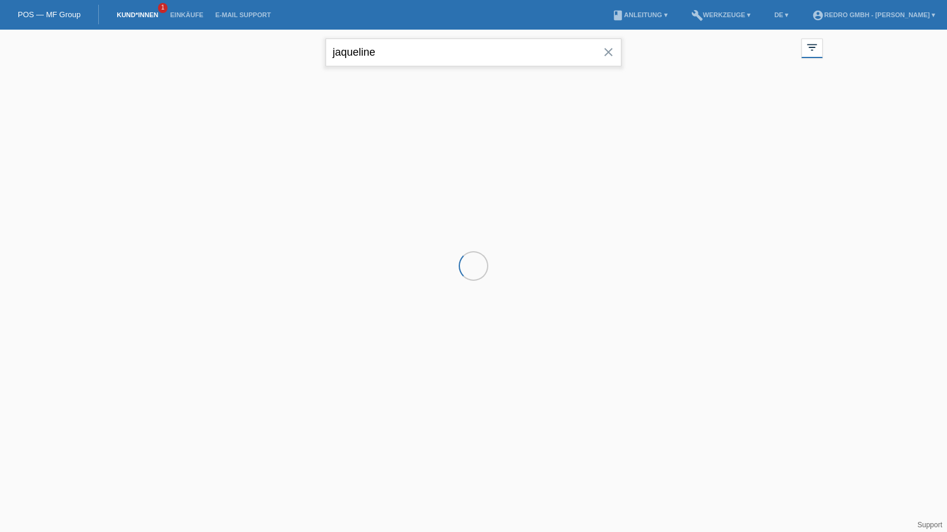
click at [430, 49] on input "jaqueline" at bounding box center [474, 52] width 296 height 28
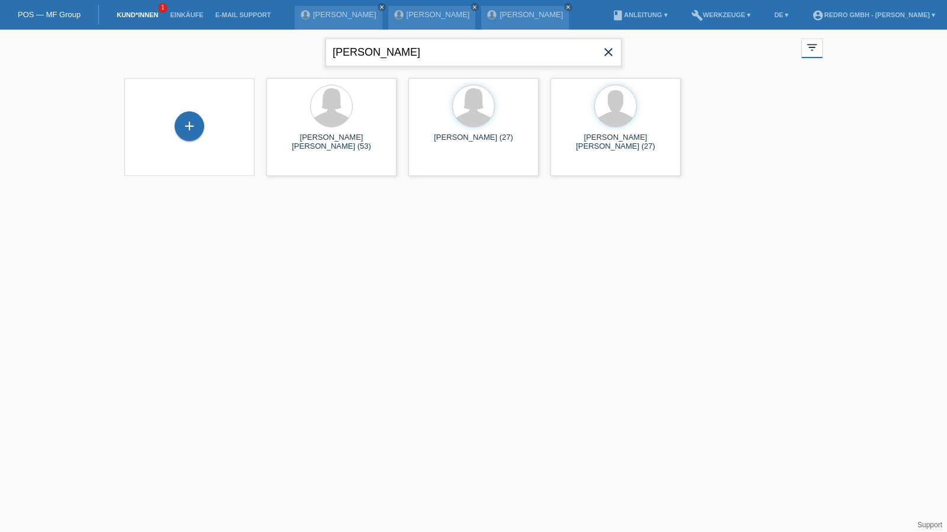
type input "moser"
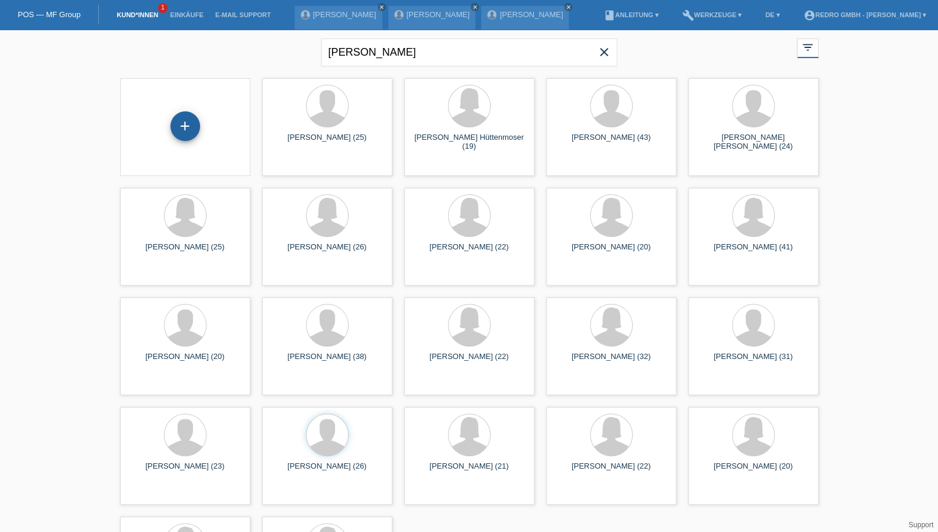
click at [180, 131] on div "+" at bounding box center [185, 126] width 30 height 30
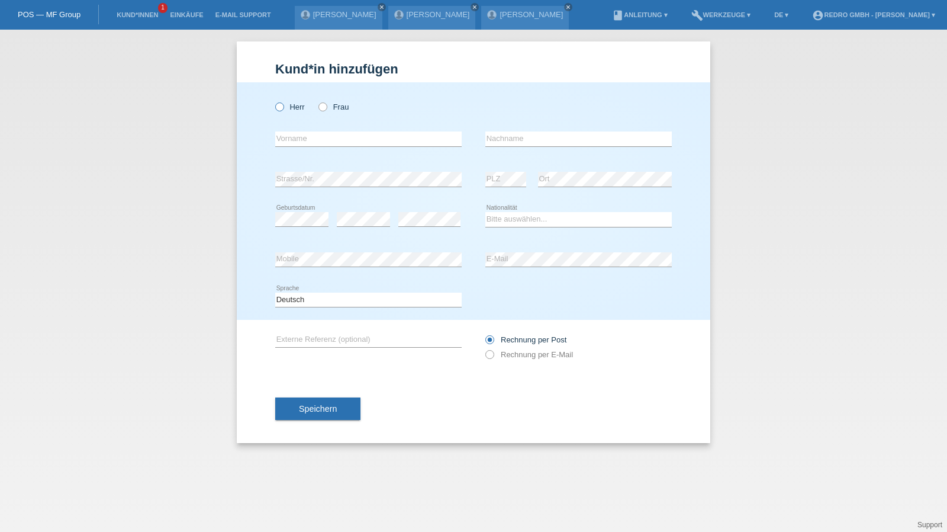
click at [301, 106] on label "Herr" at bounding box center [290, 106] width 30 height 9
click at [283, 106] on input "Herr" at bounding box center [279, 106] width 8 height 8
radio input "true"
click at [500, 142] on input "text" at bounding box center [578, 138] width 186 height 15
type input "Moser"
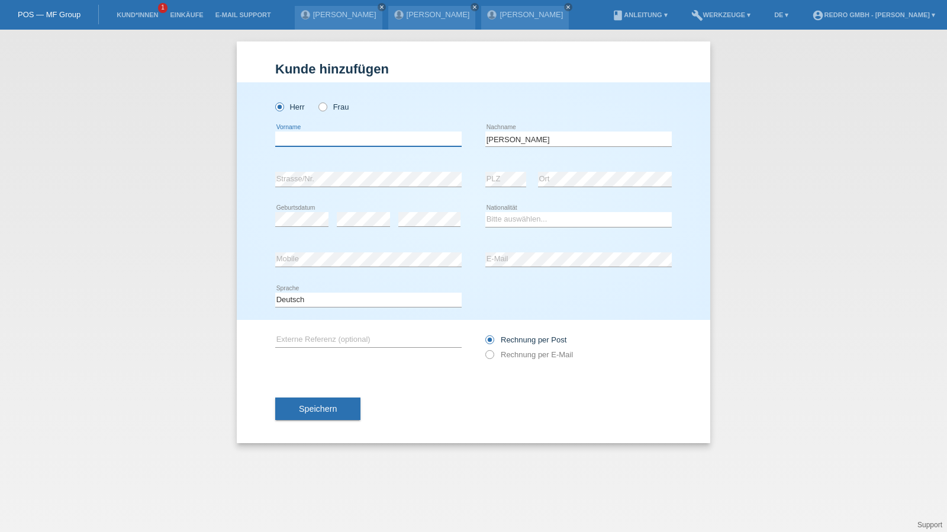
click at [356, 144] on input "text" at bounding box center [368, 138] width 186 height 15
type input "[PERSON_NAME] [PERSON_NAME]"
select select "CH"
click at [302, 404] on span "Speichern" at bounding box center [318, 408] width 38 height 9
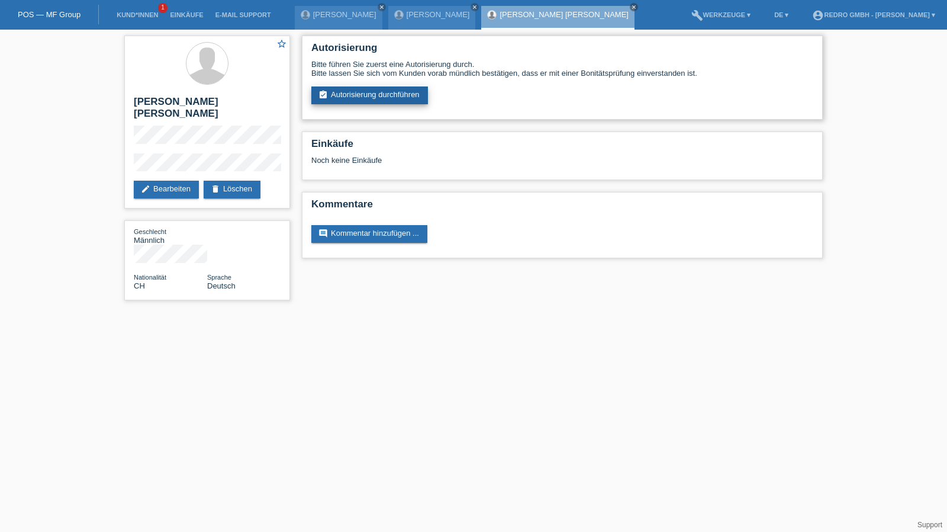
click at [376, 104] on link "assignment_turned_in Autorisierung durchführen" at bounding box center [369, 95] width 117 height 18
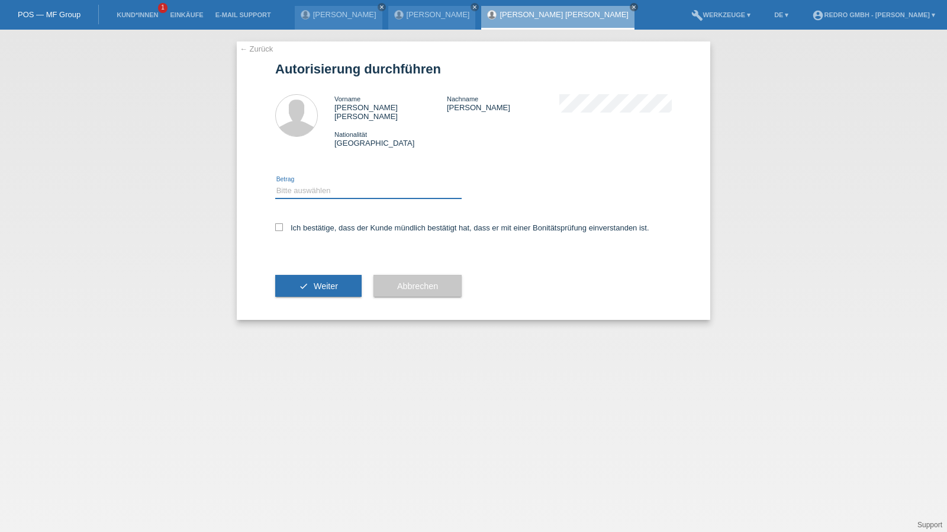
drag, startPoint x: 320, startPoint y: 179, endPoint x: 315, endPoint y: 189, distance: 10.3
click at [320, 183] on select "Bitte auswählen CHF 1.00 - CHF 499.00 CHF 500.00 - CHF 1'999.00 CHF 2'000.00 - …" at bounding box center [368, 190] width 186 height 14
select select "1"
click at [275, 183] on select "Bitte auswählen CHF 1.00 - CHF 499.00 CHF 500.00 - CHF 1'999.00 CHF 2'000.00 - …" at bounding box center [368, 190] width 186 height 14
click at [303, 223] on label "Ich bestätige, dass der Kunde mündlich bestätigt hat, dass er mit einer Bonität…" at bounding box center [462, 227] width 374 height 9
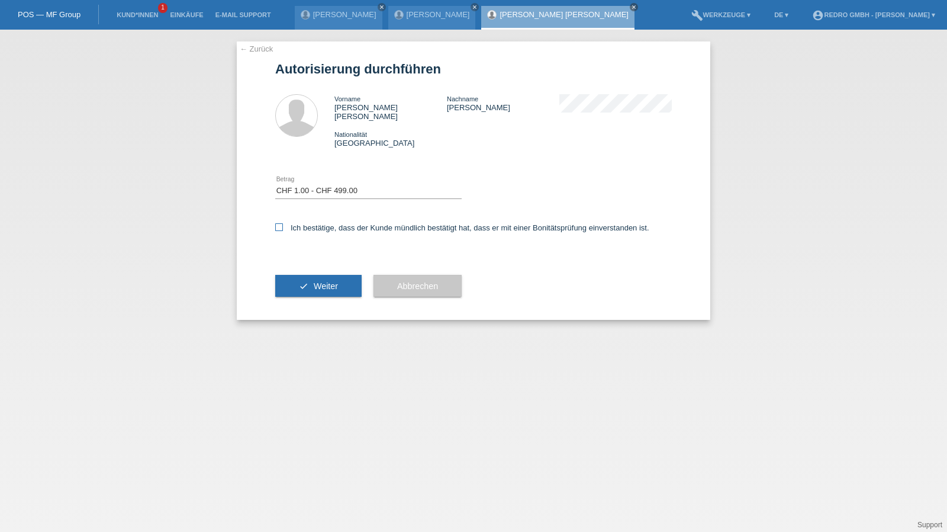
click at [283, 223] on input "Ich bestätige, dass der Kunde mündlich bestätigt hat, dass er mit einer Bonität…" at bounding box center [279, 227] width 8 height 8
checkbox input "true"
click at [301, 275] on button "check Weiter" at bounding box center [318, 286] width 86 height 22
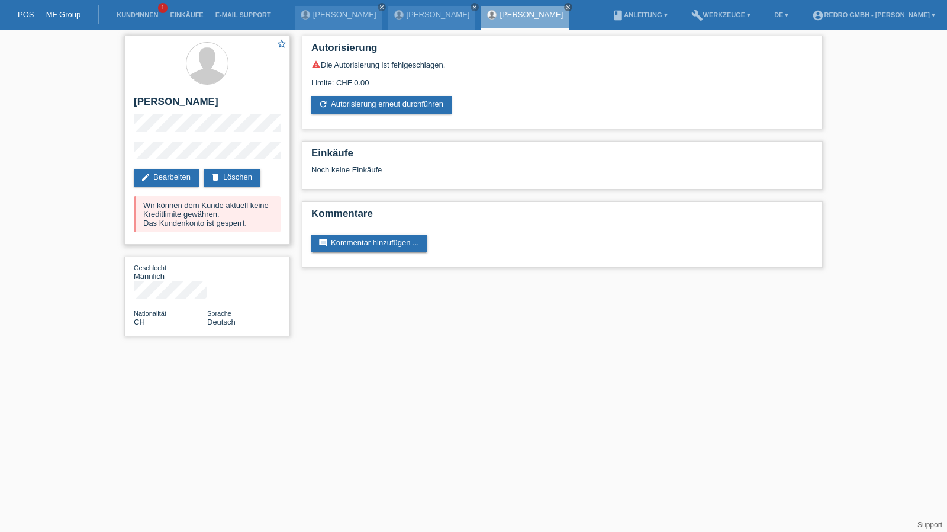
click at [175, 102] on h2 "[PERSON_NAME]" at bounding box center [207, 105] width 147 height 18
copy div "[PERSON_NAME]"
click at [150, 152] on div "star_border [PERSON_NAME] edit Bearbeiten delete Löschen Wir können dem Kunde a…" at bounding box center [207, 140] width 166 height 209
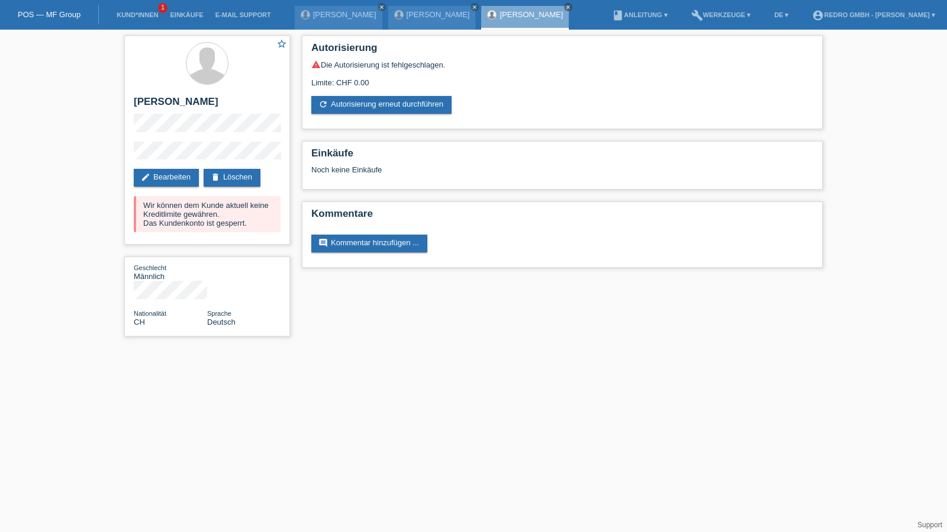
click at [112, 165] on div "star_border [PERSON_NAME] edit Bearbeiten delete Löschen Wir können dem Kunde a…" at bounding box center [473, 189] width 947 height 318
